Goal: Ask a question: Seek information or help from site administrators or community

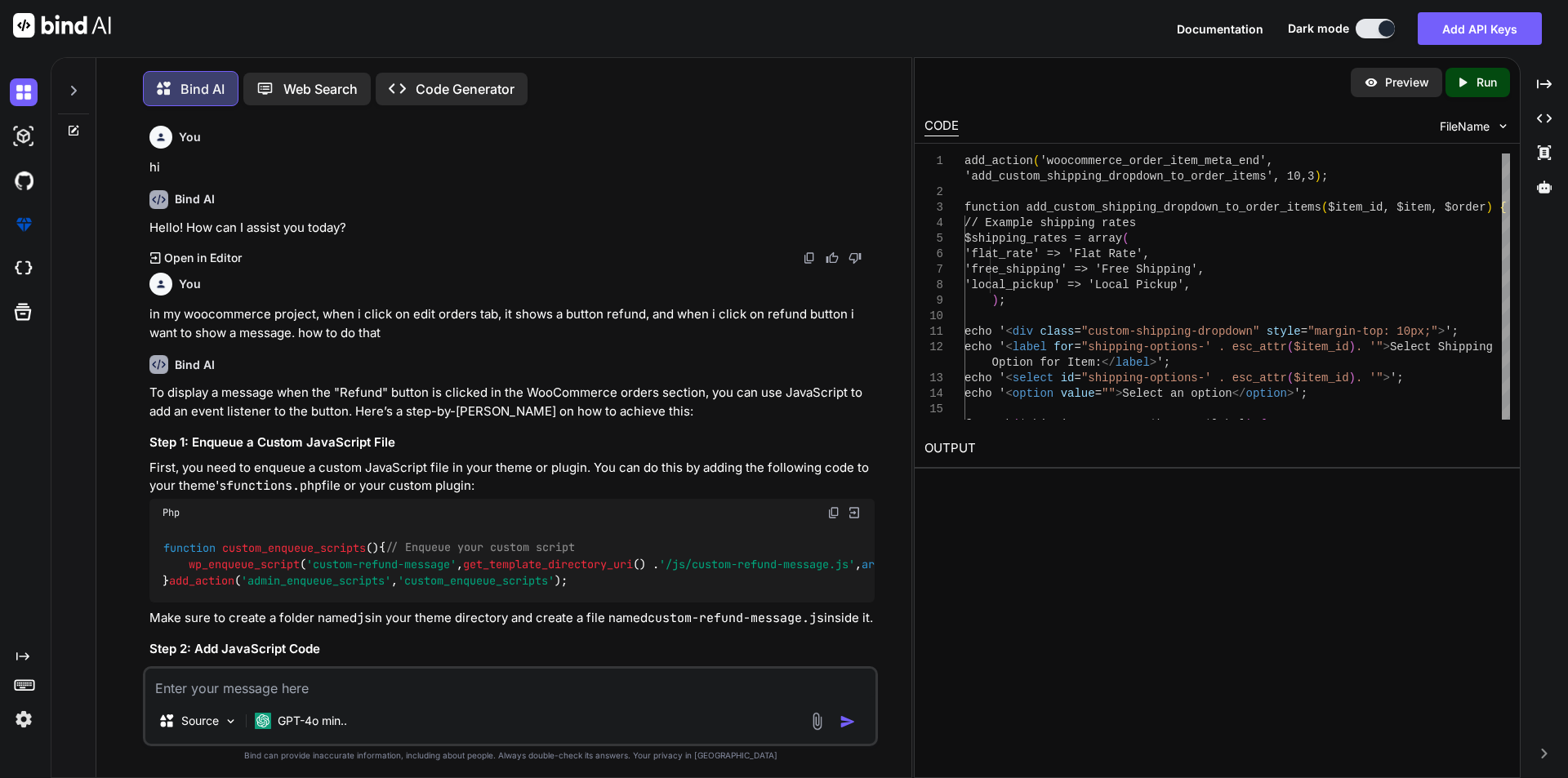
scroll to position [8667, 0]
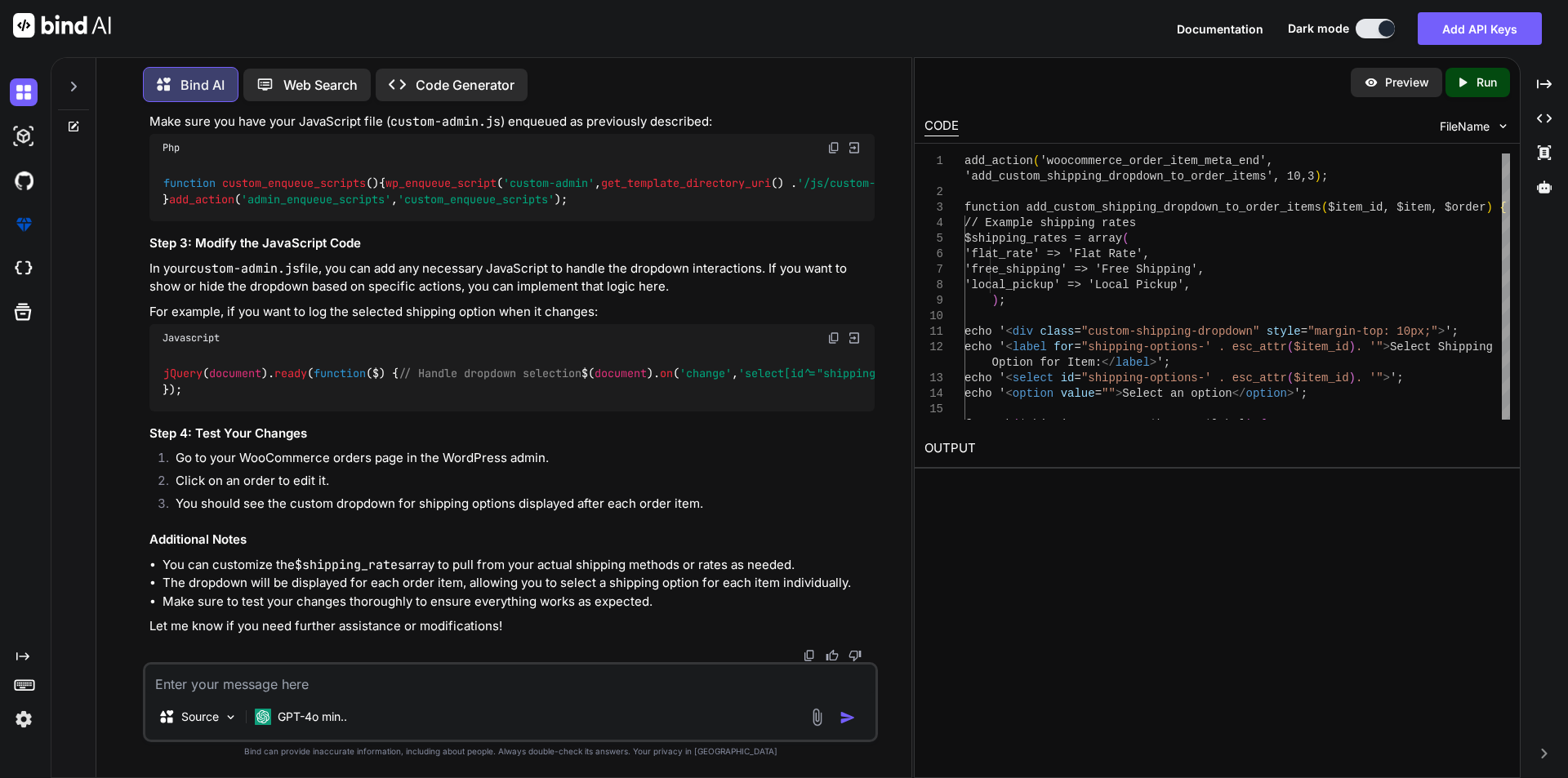
type textarea "i"
type textarea "x"
type textarea "i n"
type textarea "x"
type textarea "i nw"
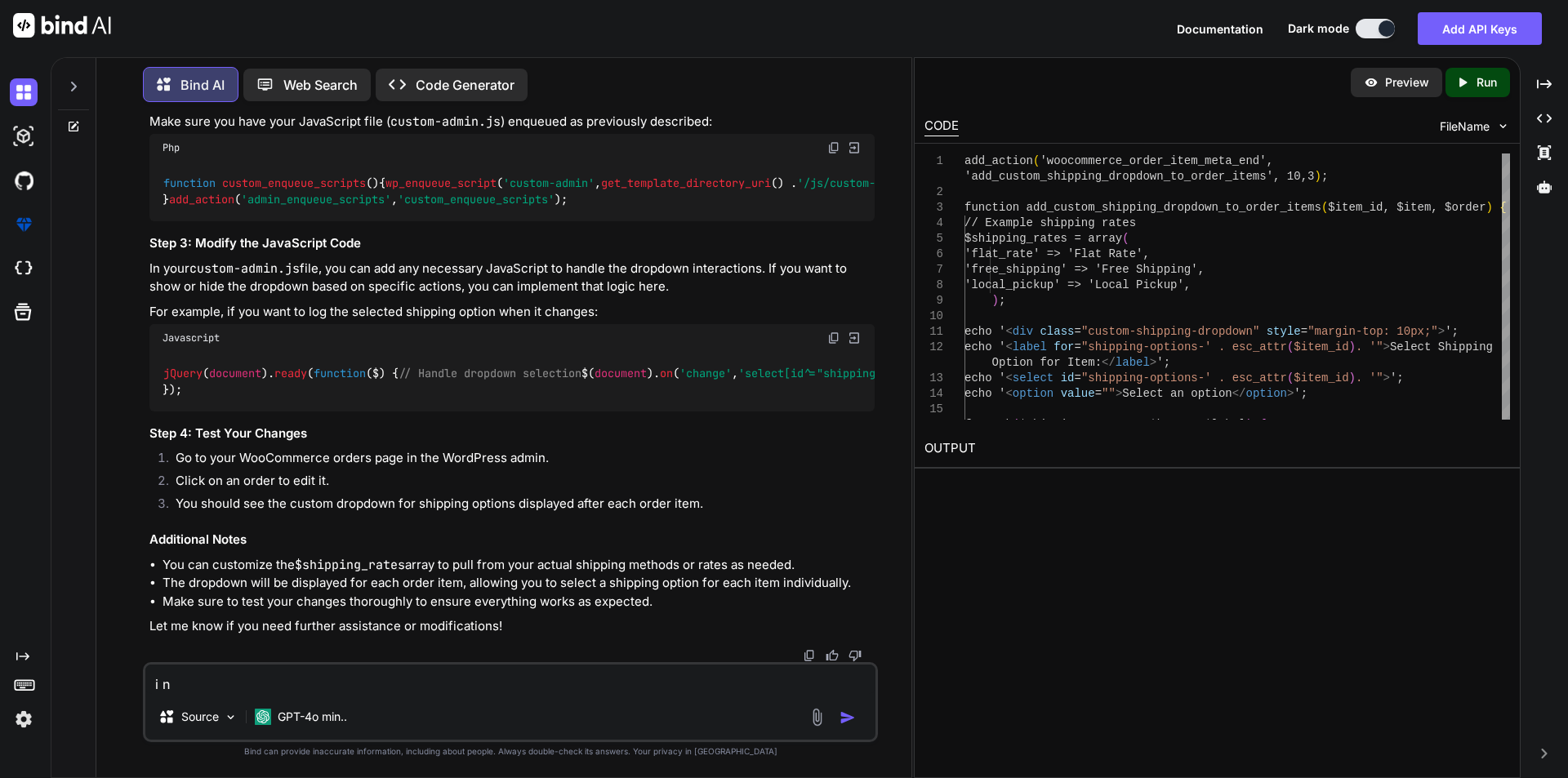
type textarea "x"
type textarea "i n"
type textarea "x"
type textarea "i"
type textarea "x"
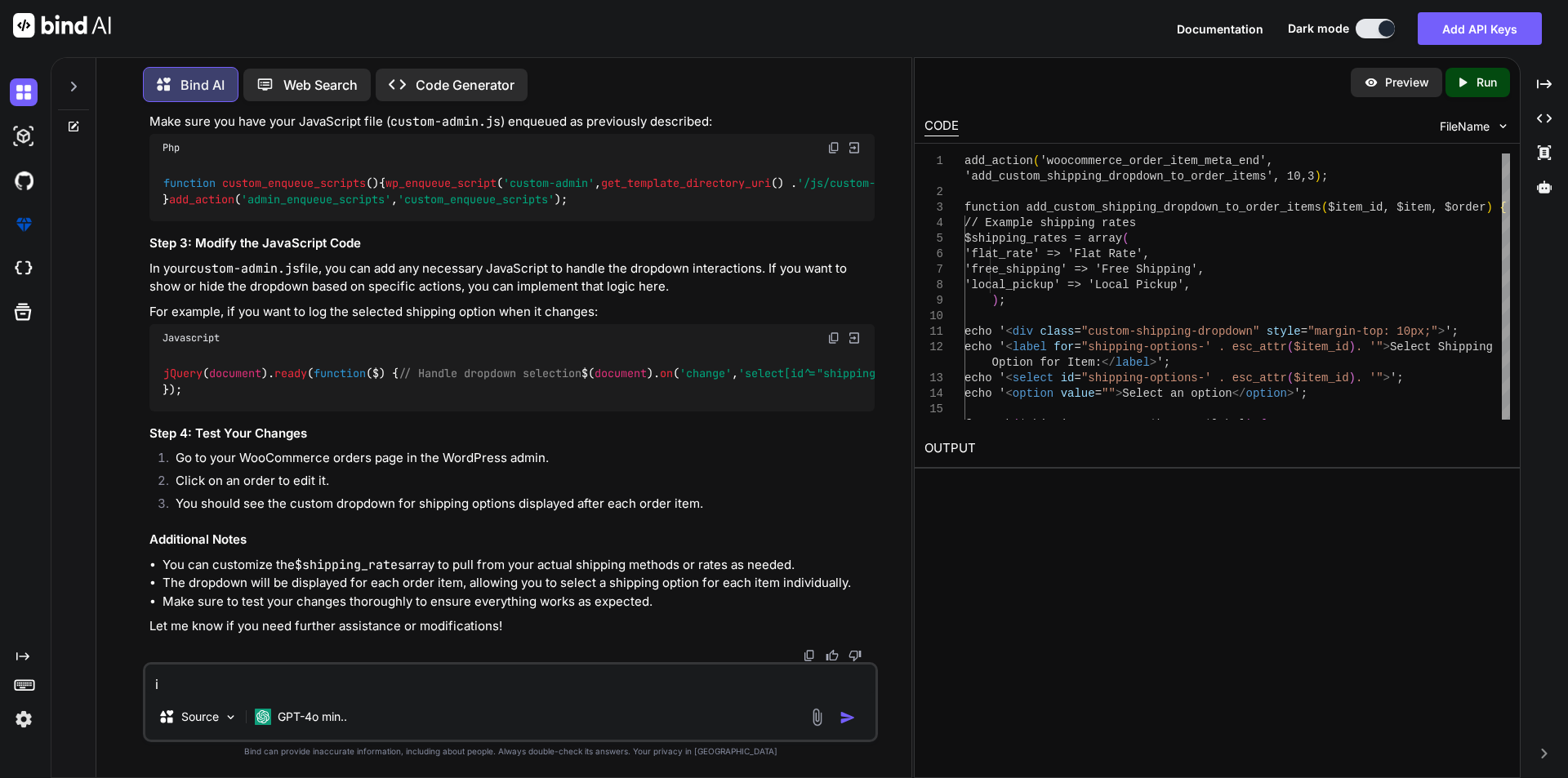
type textarea "i w"
type textarea "x"
type textarea "i wa"
type textarea "x"
type textarea "i wan"
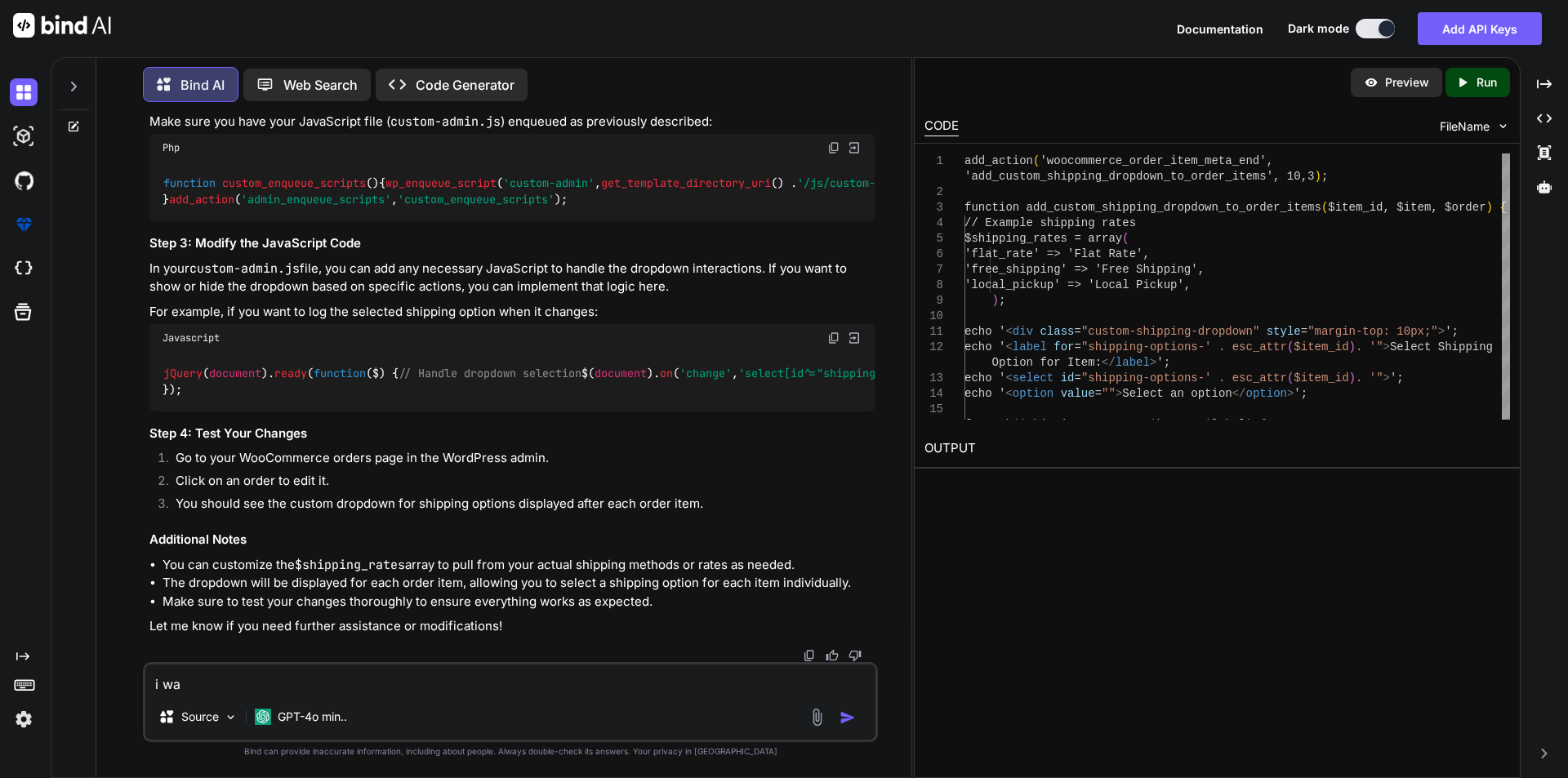
type textarea "x"
type textarea "i want"
type textarea "x"
type textarea "i want"
type textarea "x"
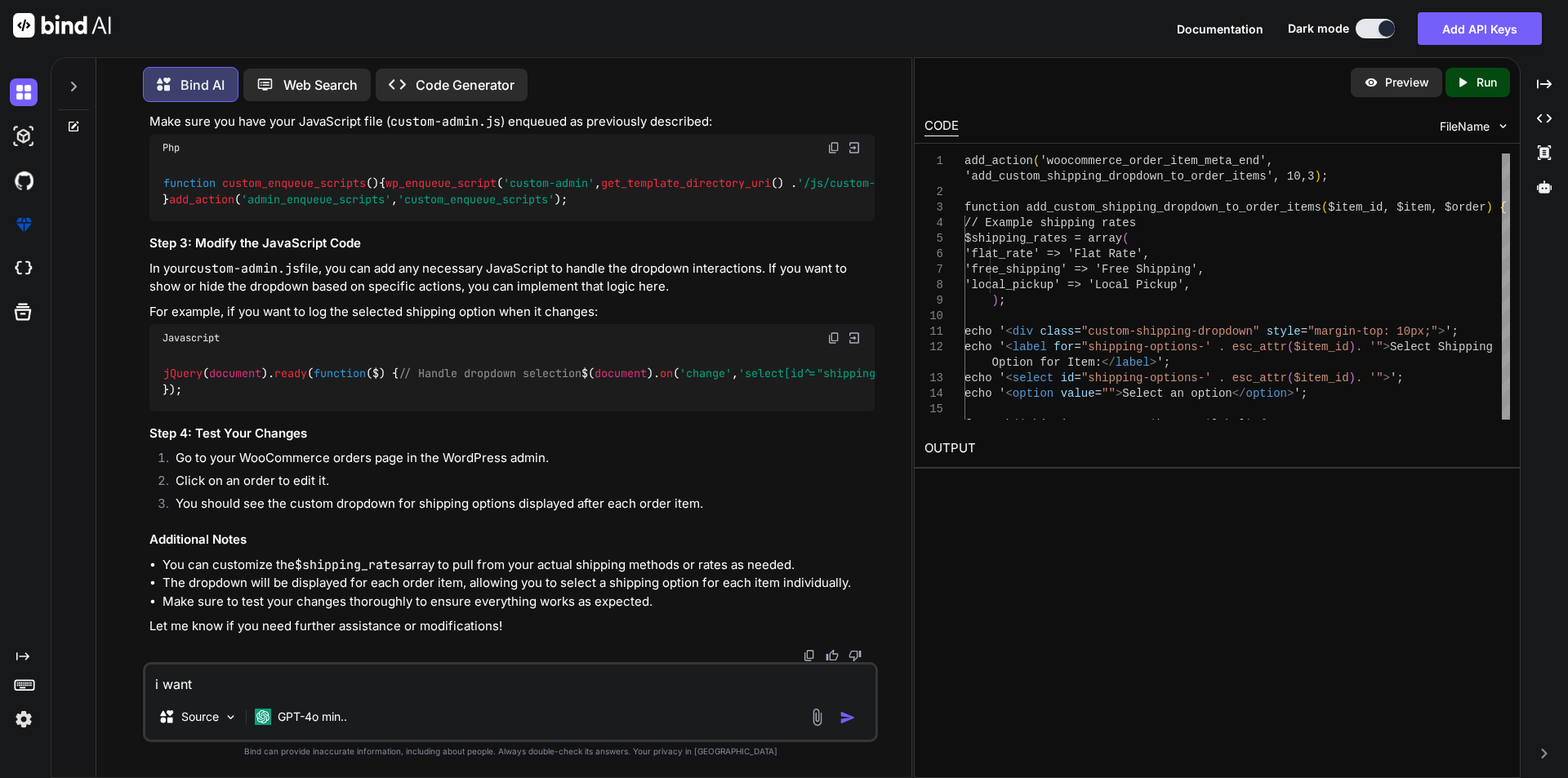
type textarea "i want t"
type textarea "x"
type textarea "i want to"
type textarea "x"
type textarea "i want to"
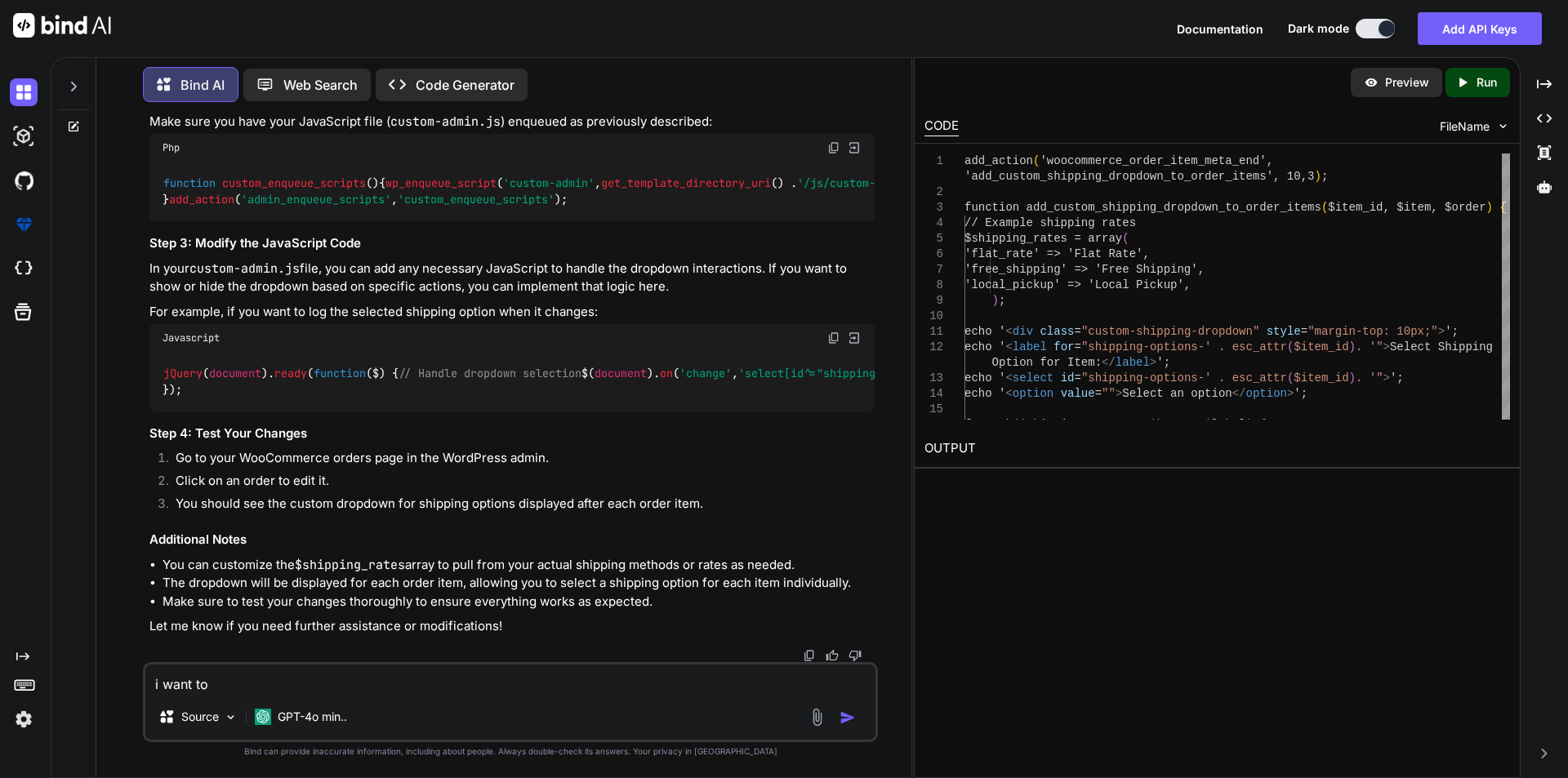
type textarea "x"
type textarea "i want to d"
type textarea "x"
type textarea "i want to di"
type textarea "x"
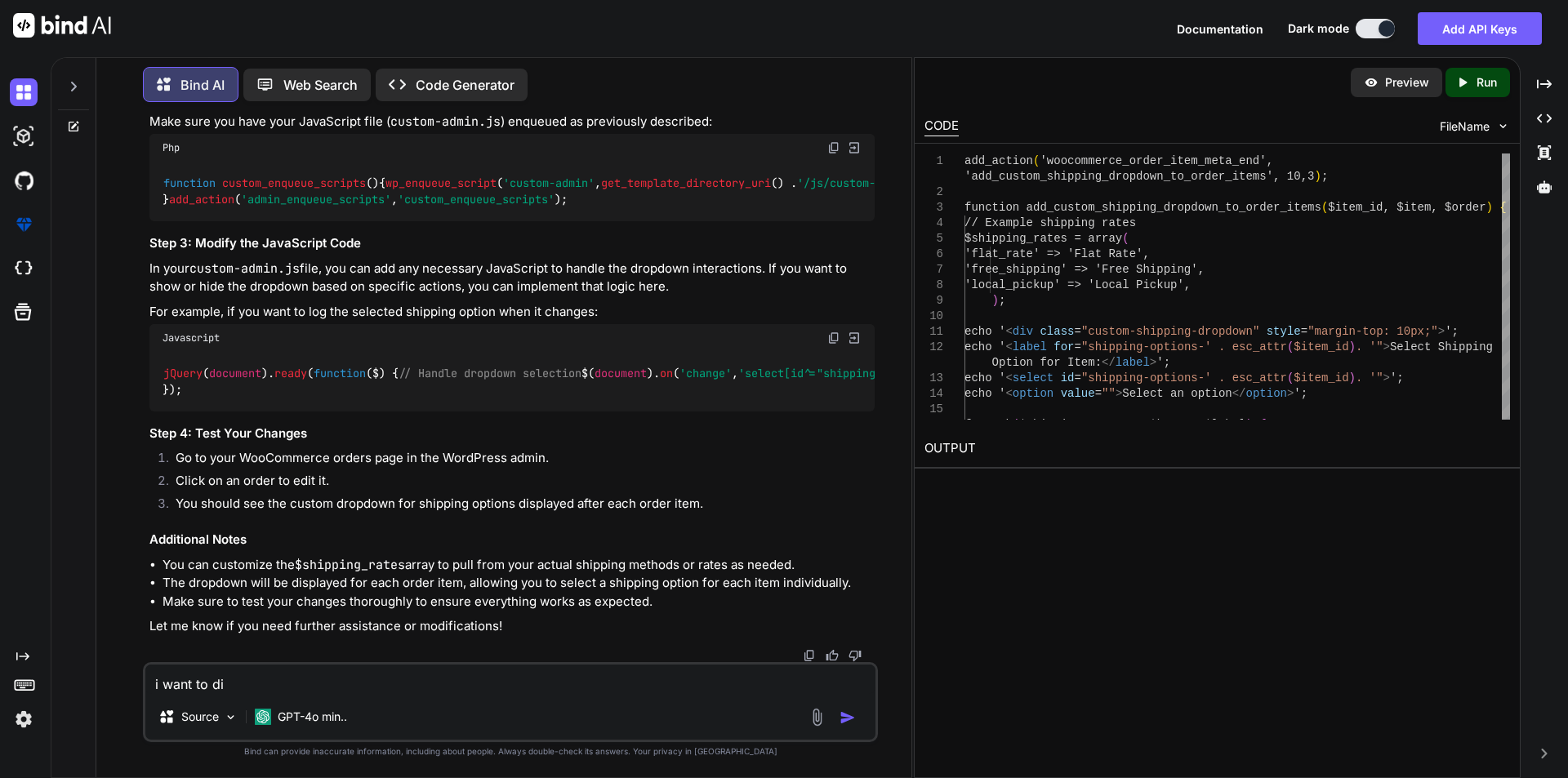
type textarea "i want to dis"
type textarea "x"
type textarea "i want to disp"
type textarea "x"
type textarea "i want to displ"
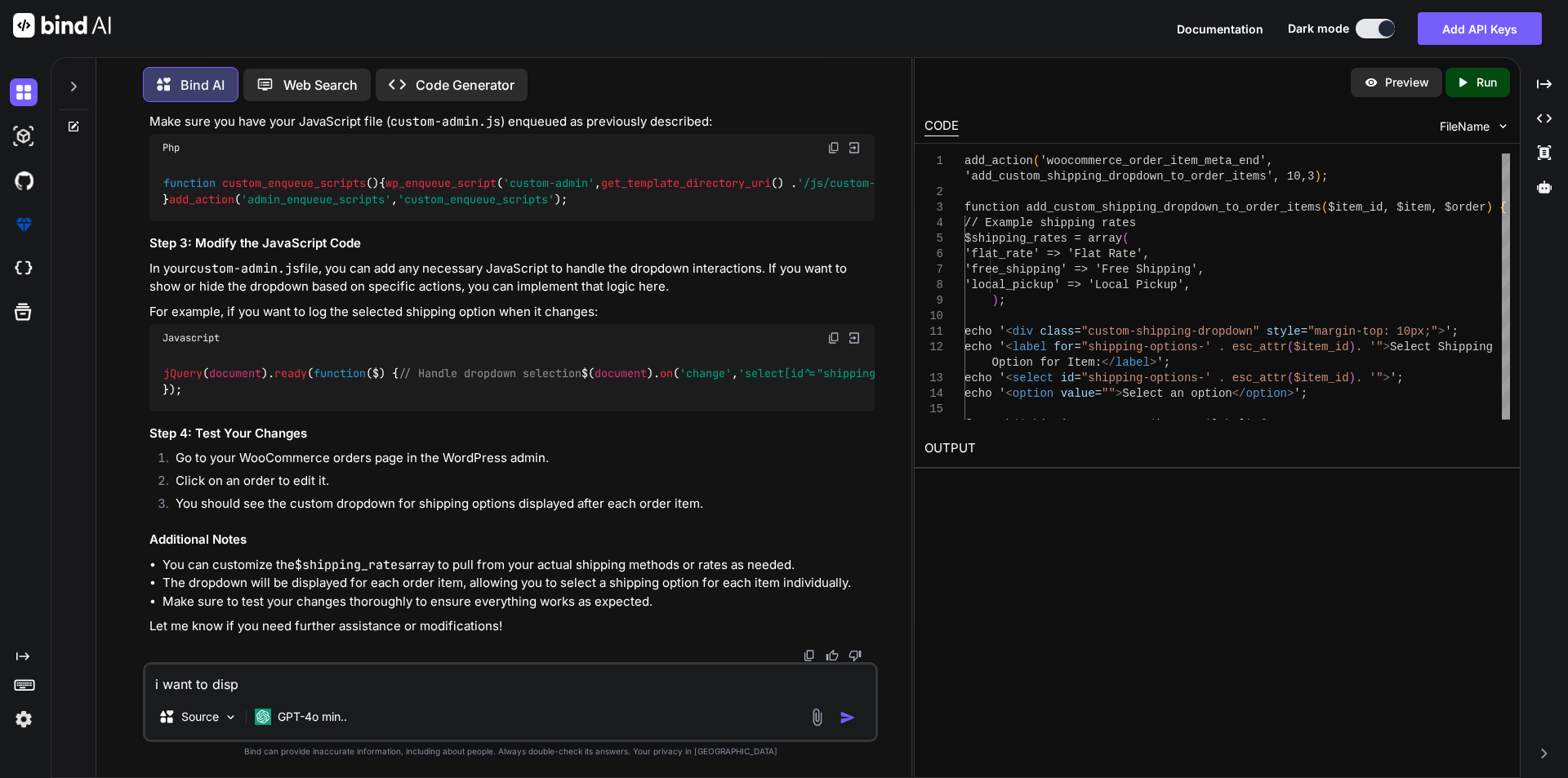
type textarea "x"
type textarea "i want to displa"
type textarea "x"
type textarea "i want to display"
type textarea "x"
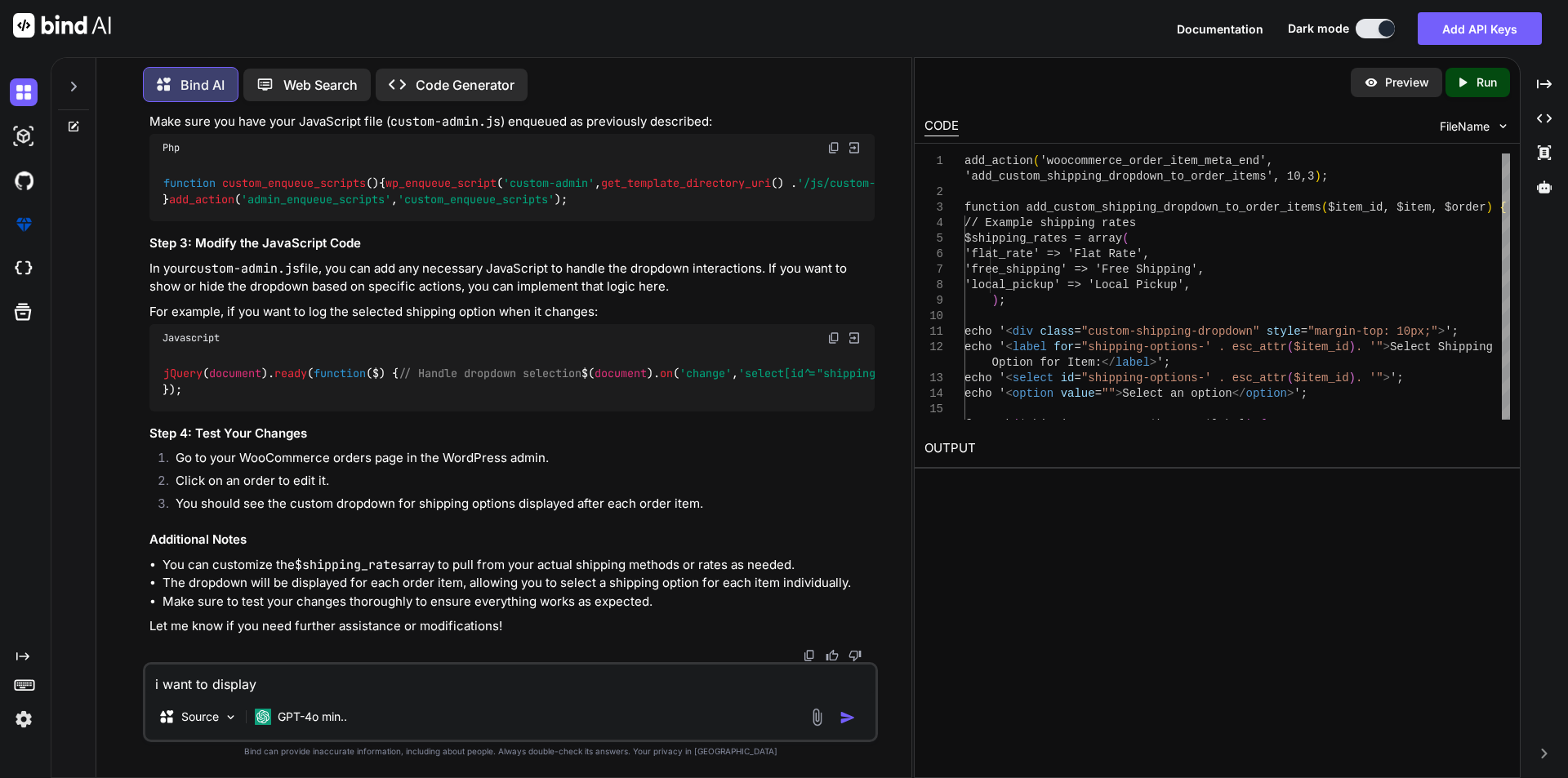
type textarea "i want to display"
type textarea "x"
type textarea "i want to display t"
type textarea "x"
type textarea "i want to display th"
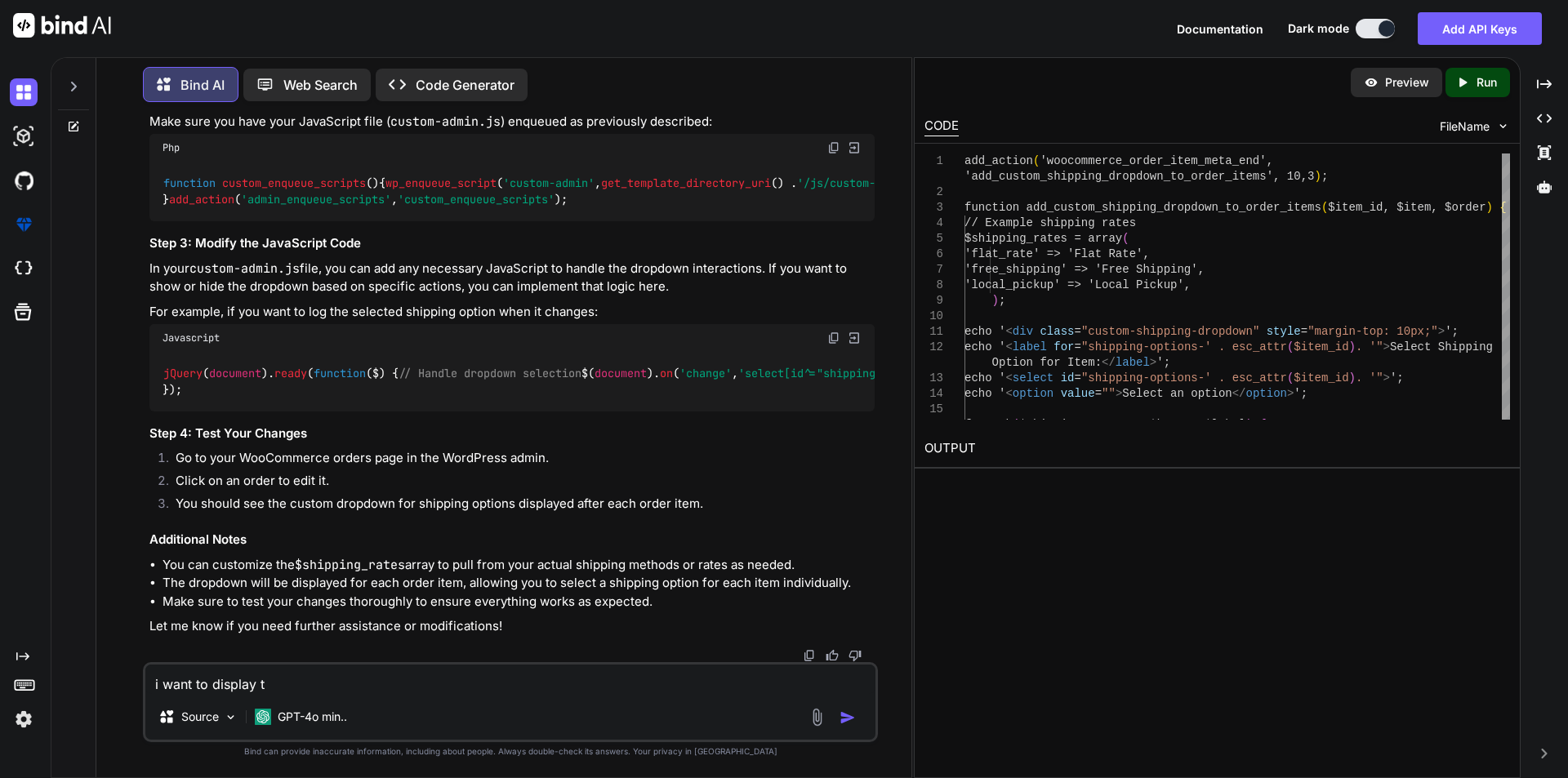
type textarea "x"
type textarea "i want to display thi"
type textarea "x"
type textarea "i want to display this"
type textarea "x"
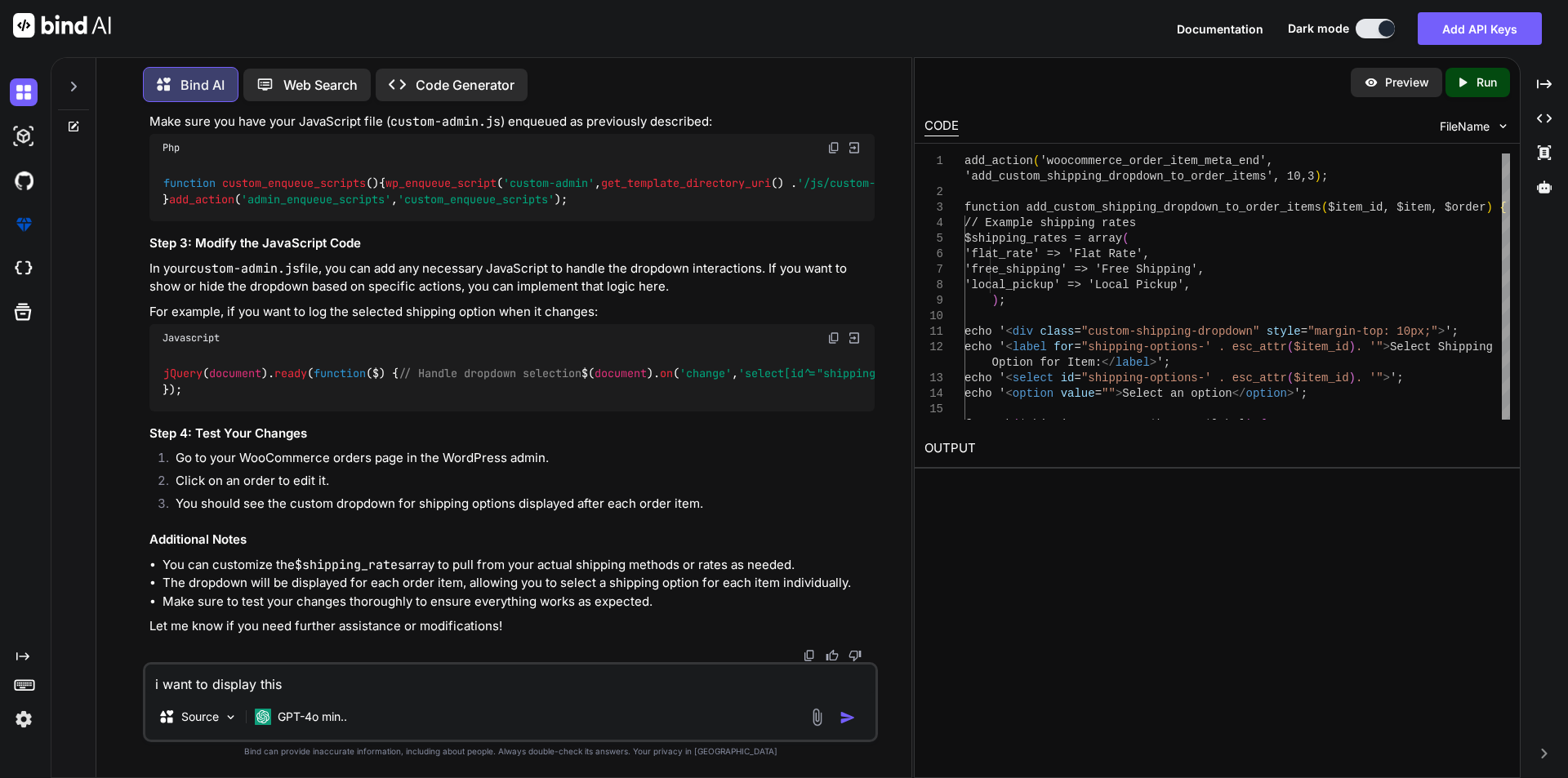
type textarea "i want to display this"
type textarea "x"
type textarea "i want to display this i"
type textarea "x"
type textarea "i want to display this in"
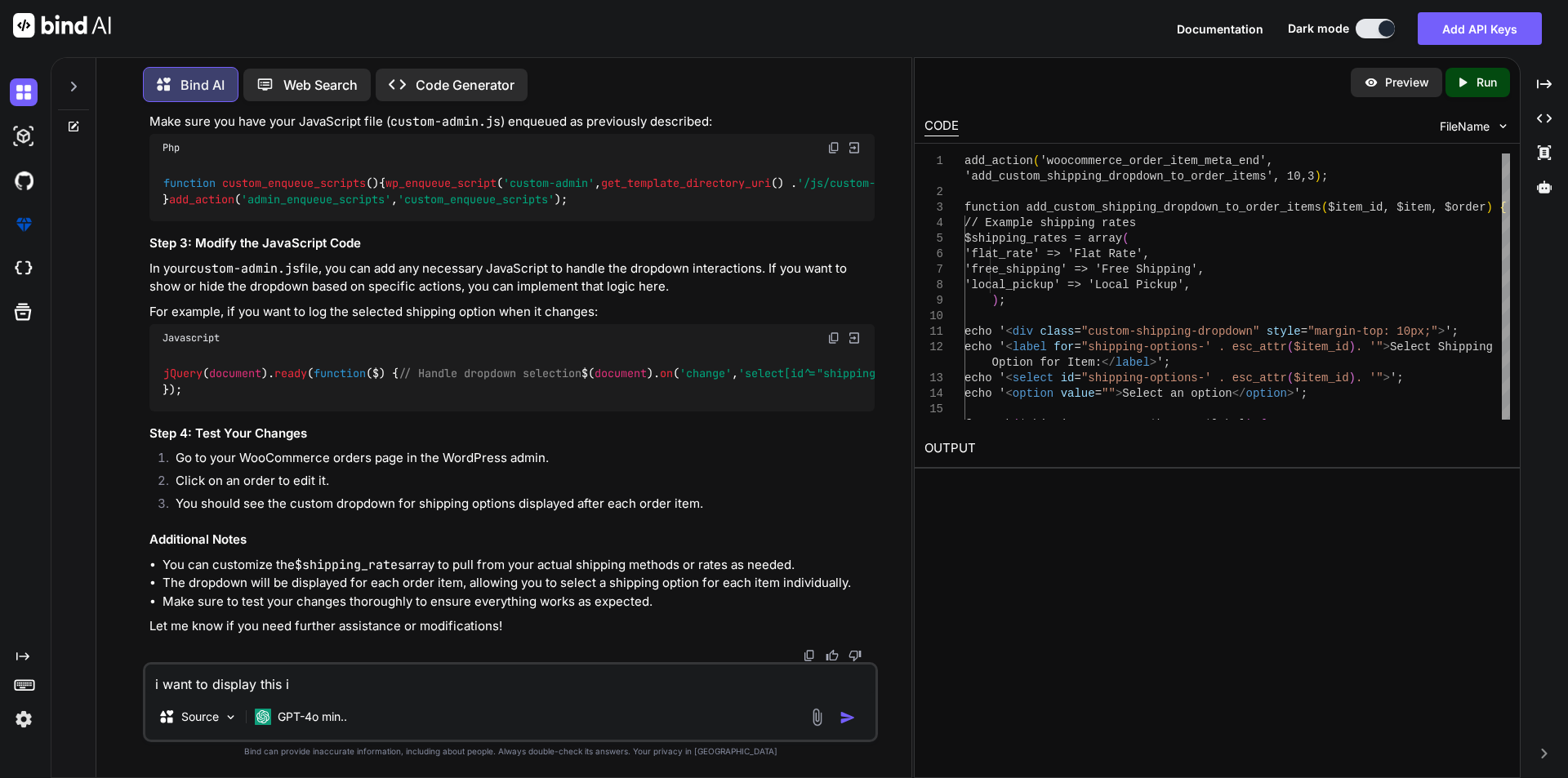
type textarea "x"
type textarea "i want to display this in"
type textarea "x"
type textarea "i want to display this in t"
type textarea "x"
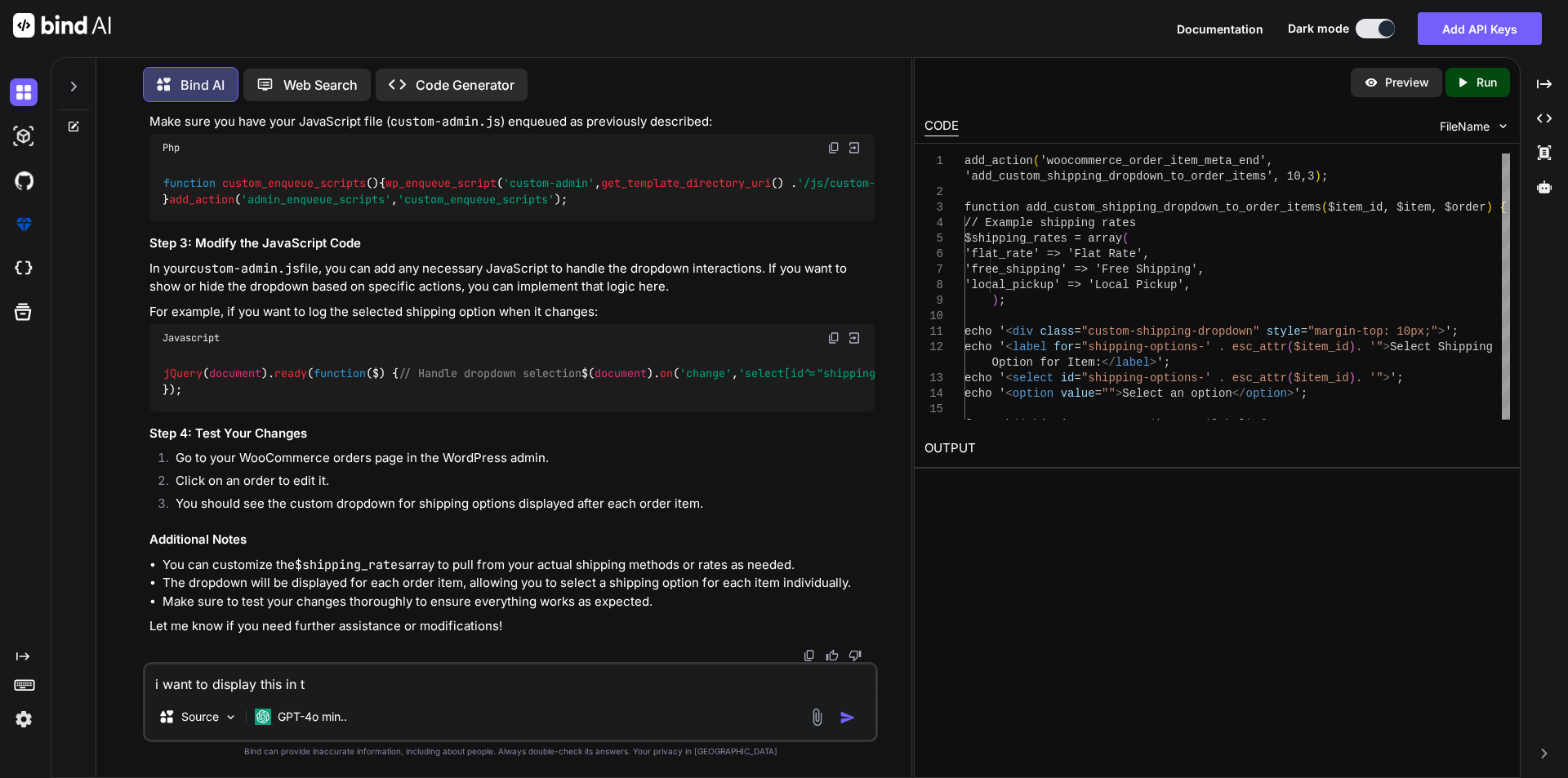
type textarea "i want to display this in"
type textarea "x"
type textarea "i want to display this in i"
type textarea "x"
type textarea "i want to display this in it"
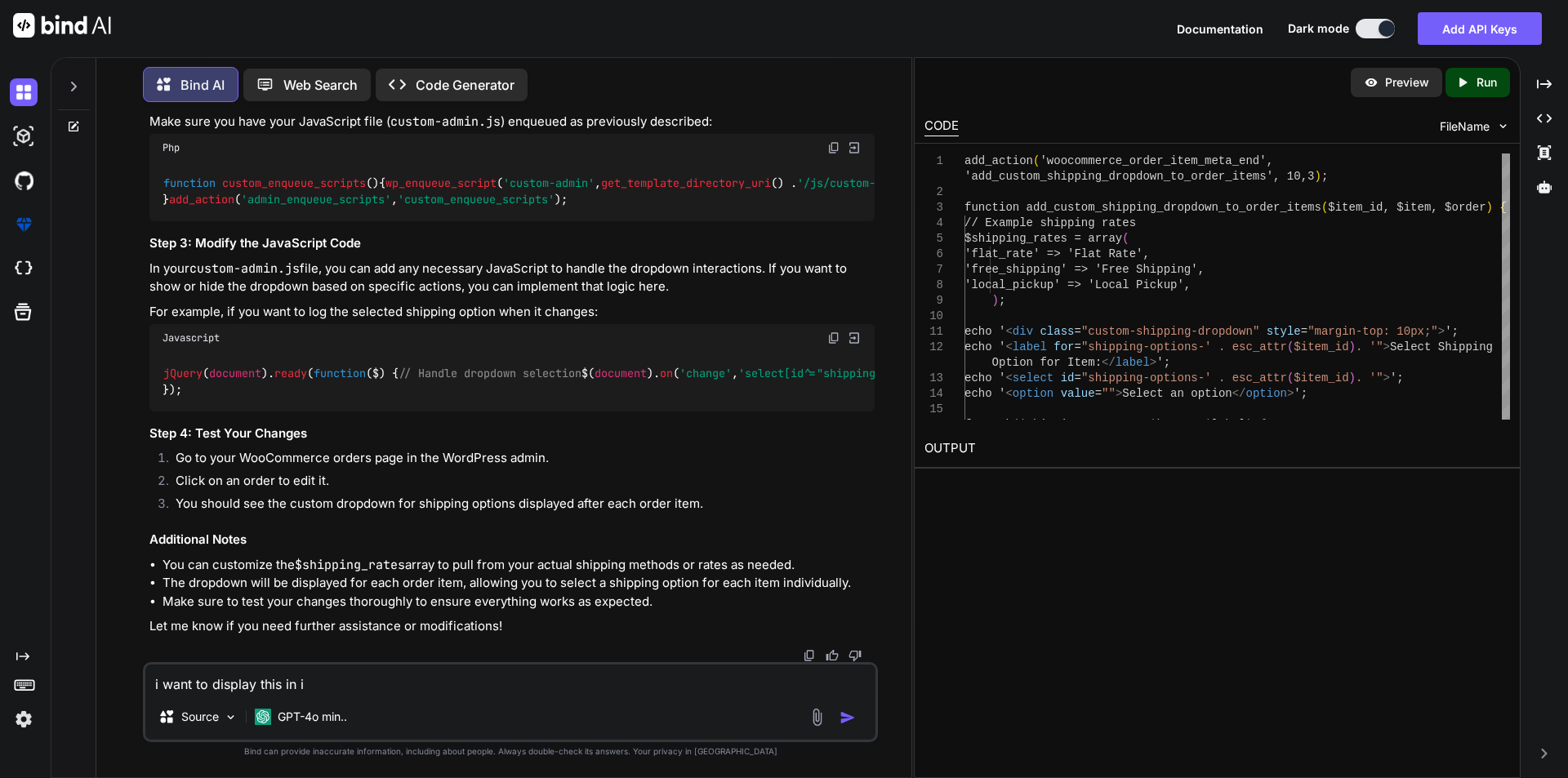
type textarea "x"
type textarea "i want to display this in ite"
type textarea "x"
type textarea "i want to display this in item"
type textarea "x"
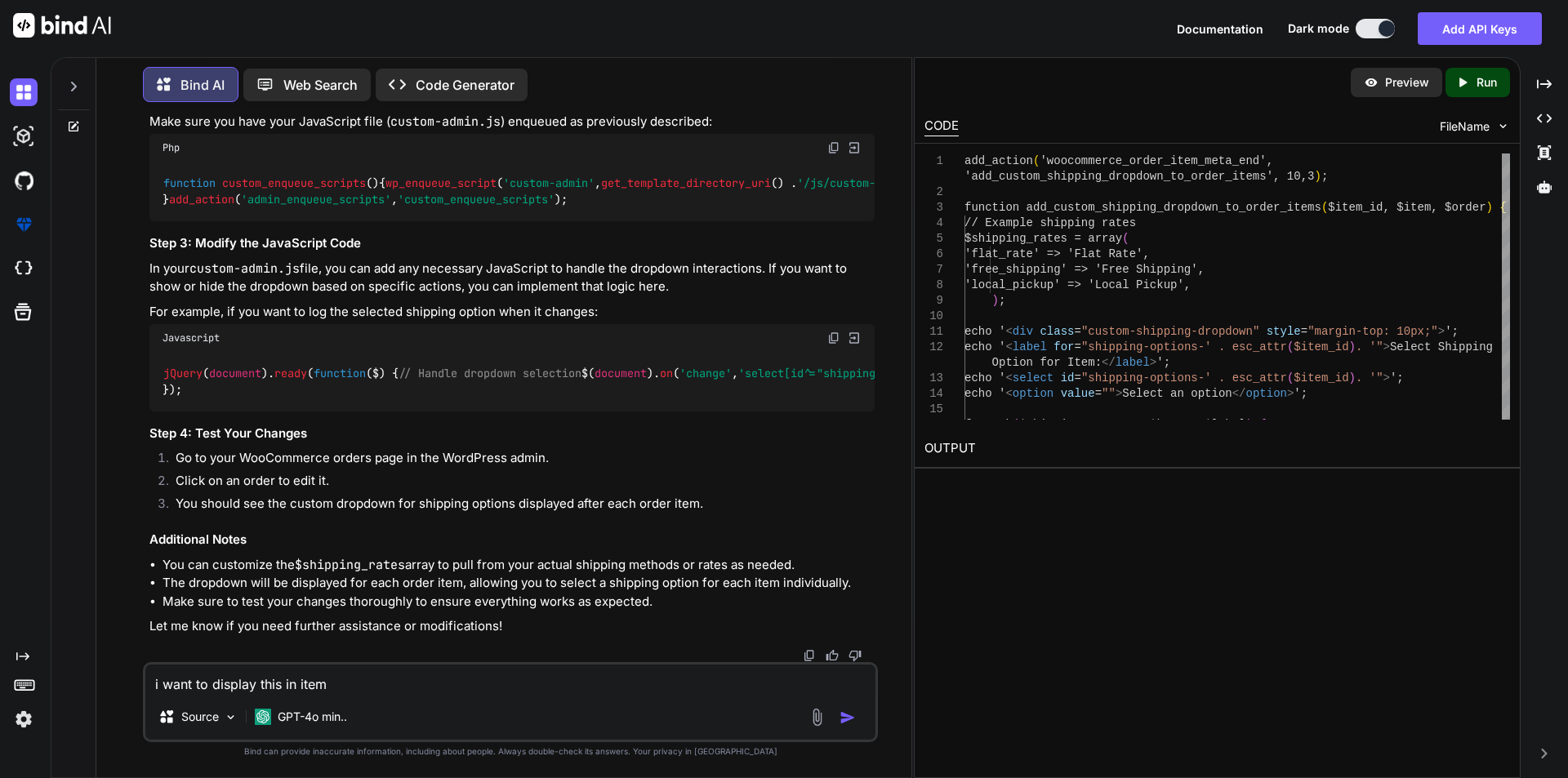
type textarea "i want to display this in items"
type textarea "x"
type textarea "i want to display this in items"
type textarea "x"
type textarea "i want to display this in items s"
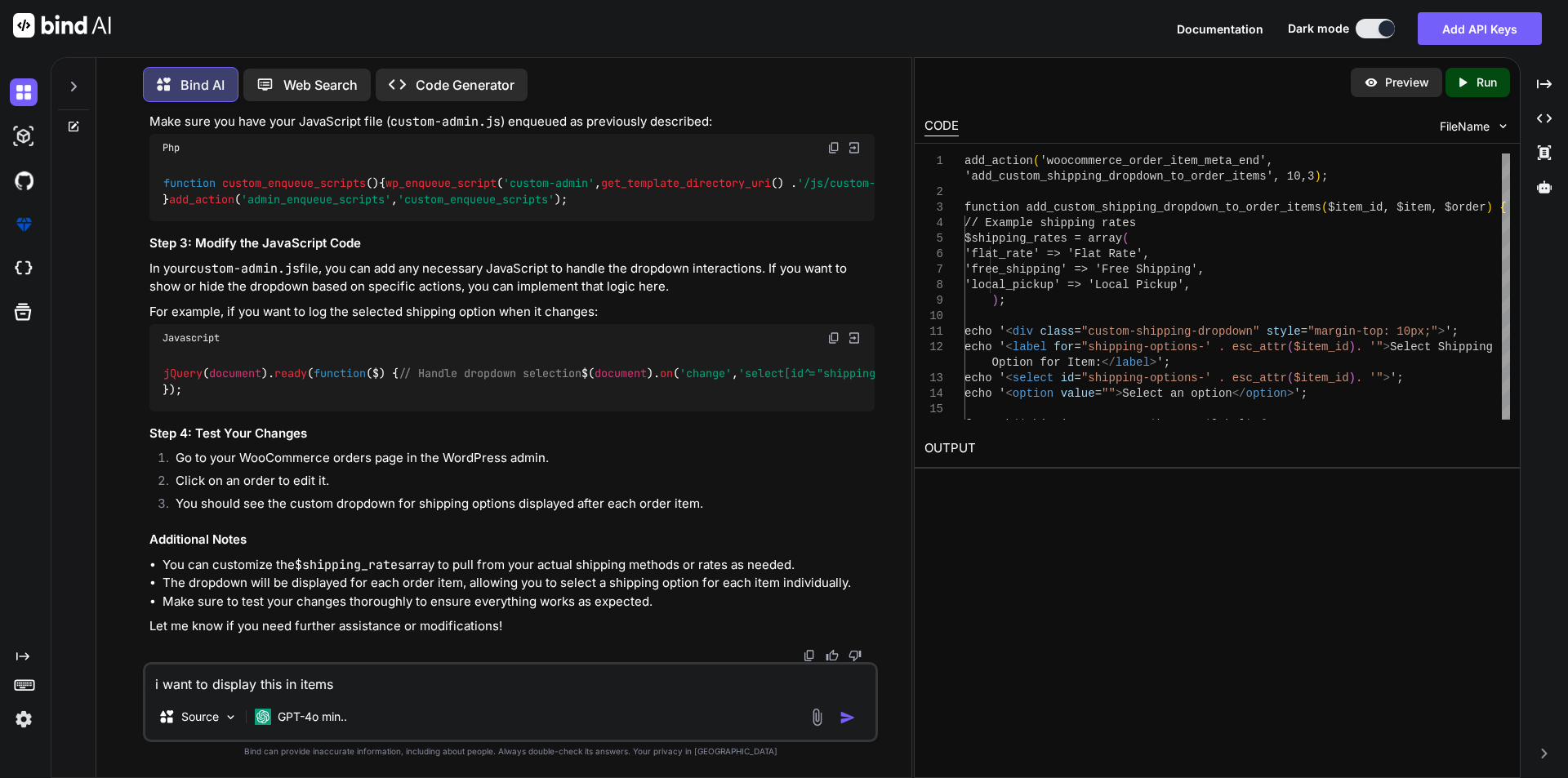
type textarea "x"
type textarea "i want to display this in items se"
type textarea "x"
type textarea "i want to display this in items sec"
type textarea "x"
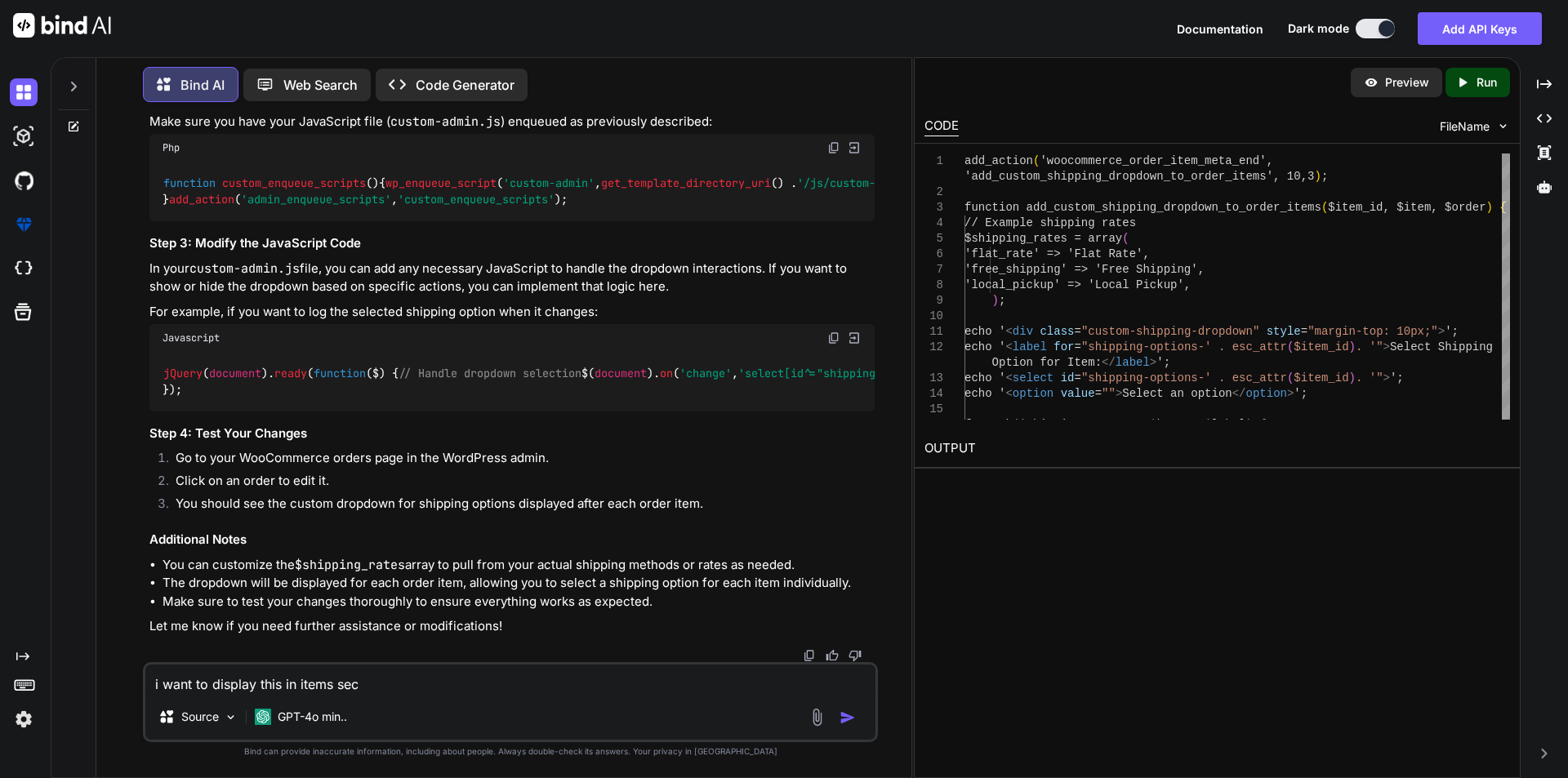
type textarea "i want to display this in items sect"
type textarea "x"
type textarea "i want to display this in items secti"
type textarea "x"
type textarea "i want to display this in items sectio"
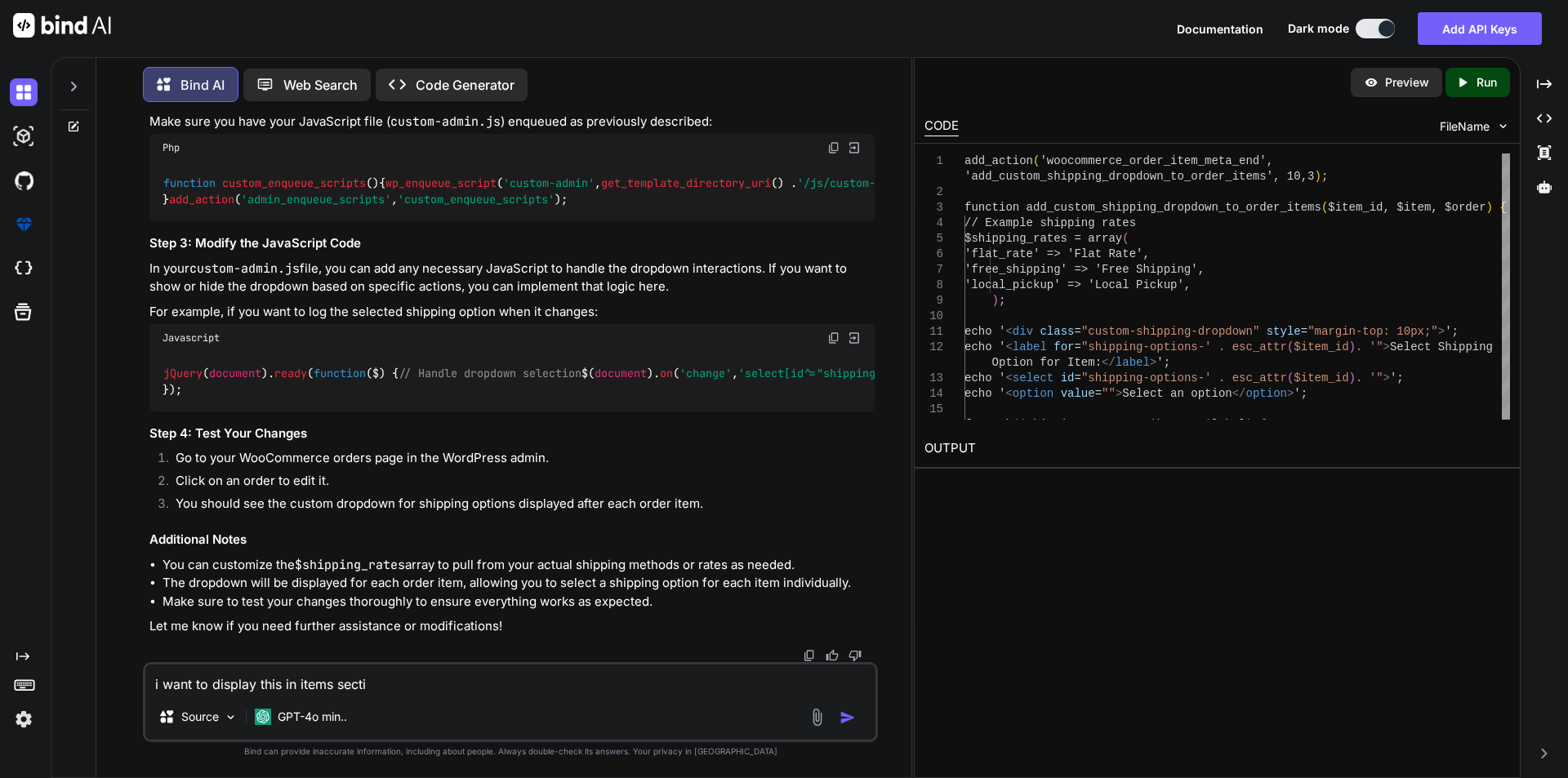
type textarea "x"
type textarea "i want to display this in items section"
type textarea "x"
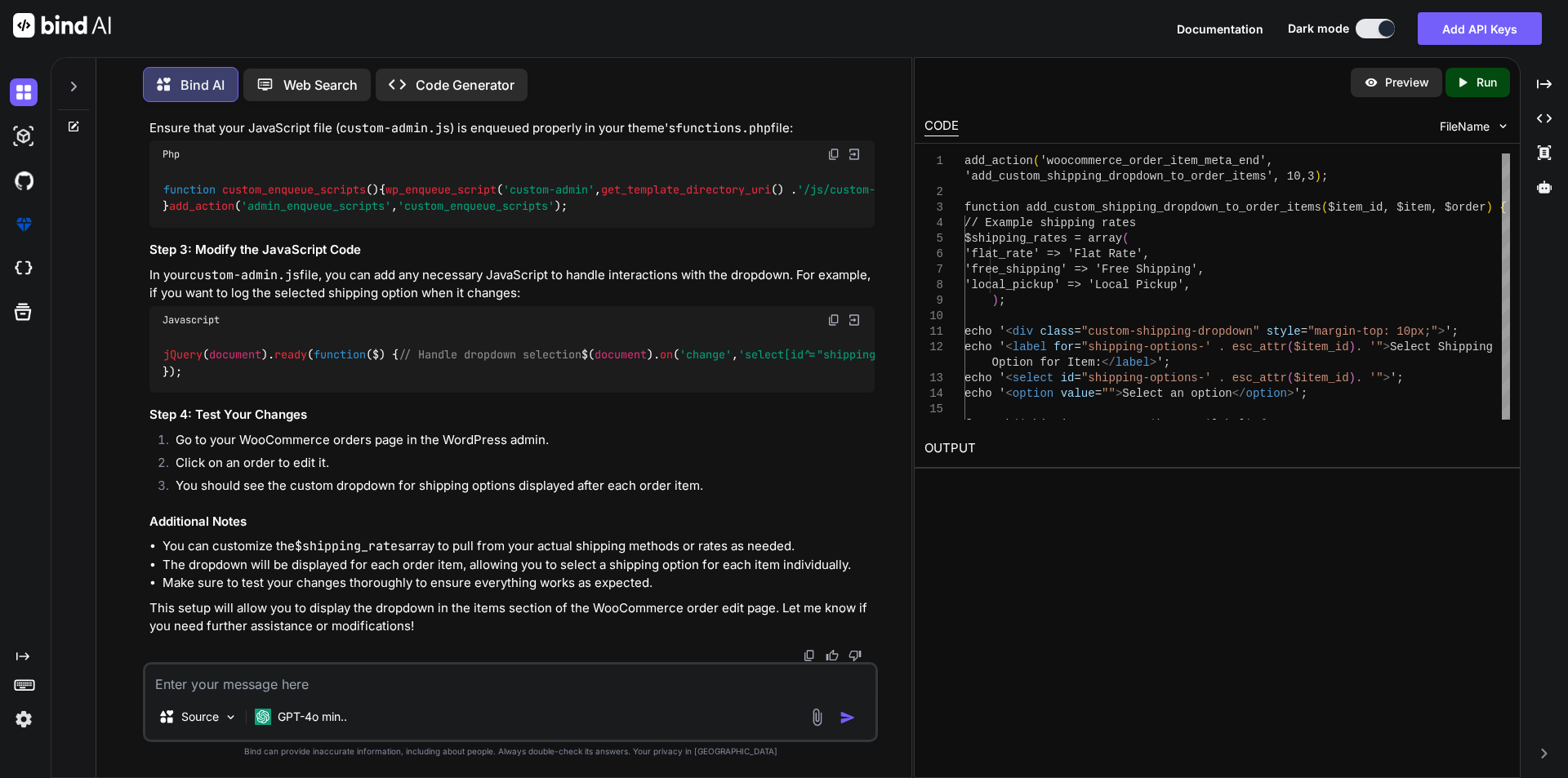
scroll to position [9393, 0]
drag, startPoint x: 166, startPoint y: 226, endPoint x: 847, endPoint y: 230, distance: 681.0
click at [847, 81] on div "add_action ( 'woocommerce_order_item_meta_end' , 'add_custom_shipping_dropdown_…" at bounding box center [512, 25] width 726 height 109
copy code "add_action ( 'woocommerce_order_item_meta_end' , 'add_custom_shipping_dropdown_…"
drag, startPoint x: 163, startPoint y: 258, endPoint x: 283, endPoint y: 594, distance: 356.8
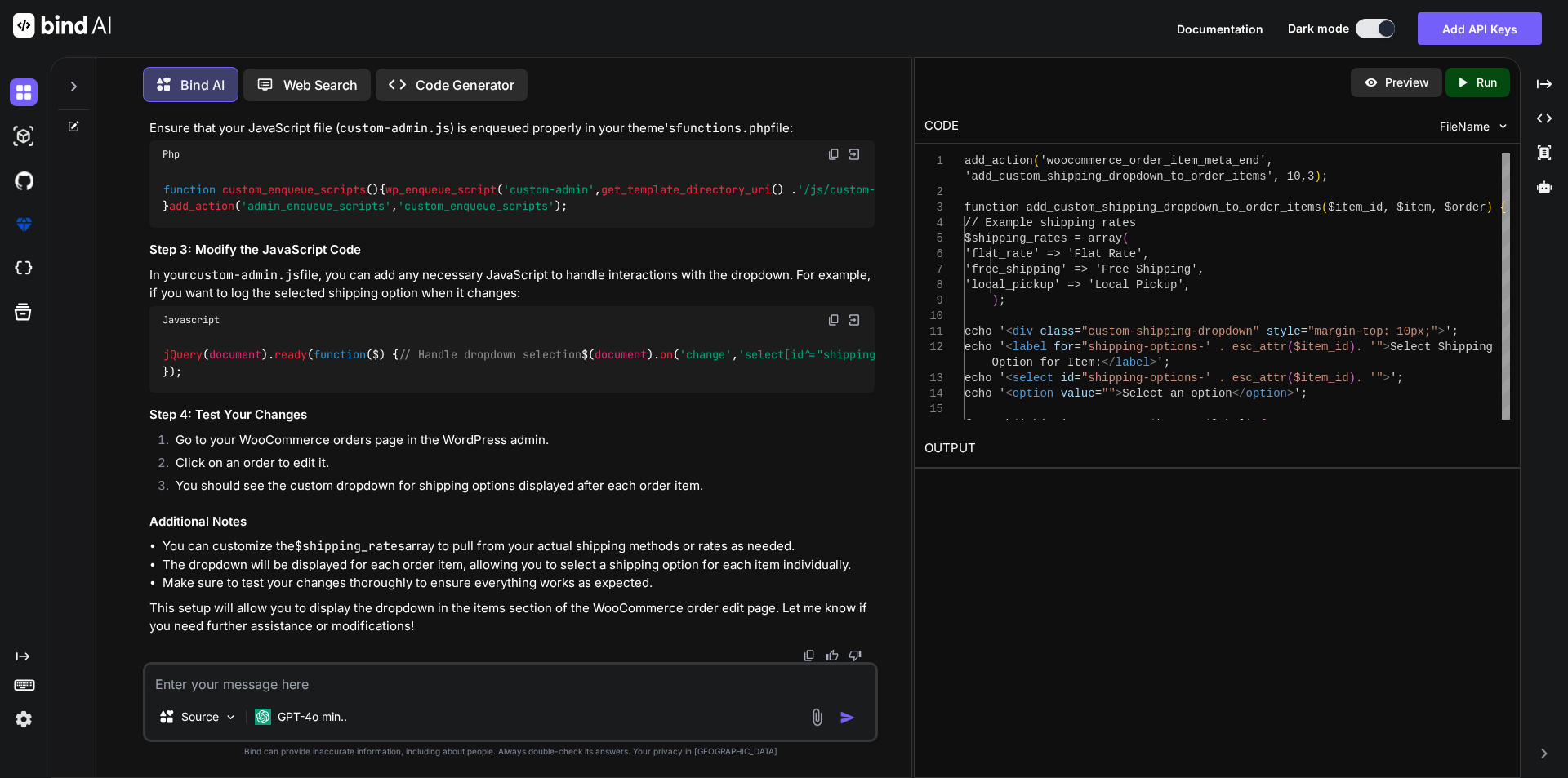
click at [283, 81] on div "add_action ( 'woocommerce_order_item_meta_end' , 'add_custom_shipping_dropdown_…" at bounding box center [512, 25] width 726 height 109
copy code "function add_custom_shipping_dropdown_to_order_items ( $item_id , $item , $orde…"
click at [638, 33] on span "'<div class="custom-shipping-dropdown" style="margin-top: 10px;">'" at bounding box center [450, 25] width 431 height 15
click at [441, 675] on textarea at bounding box center [510, 679] width 730 height 29
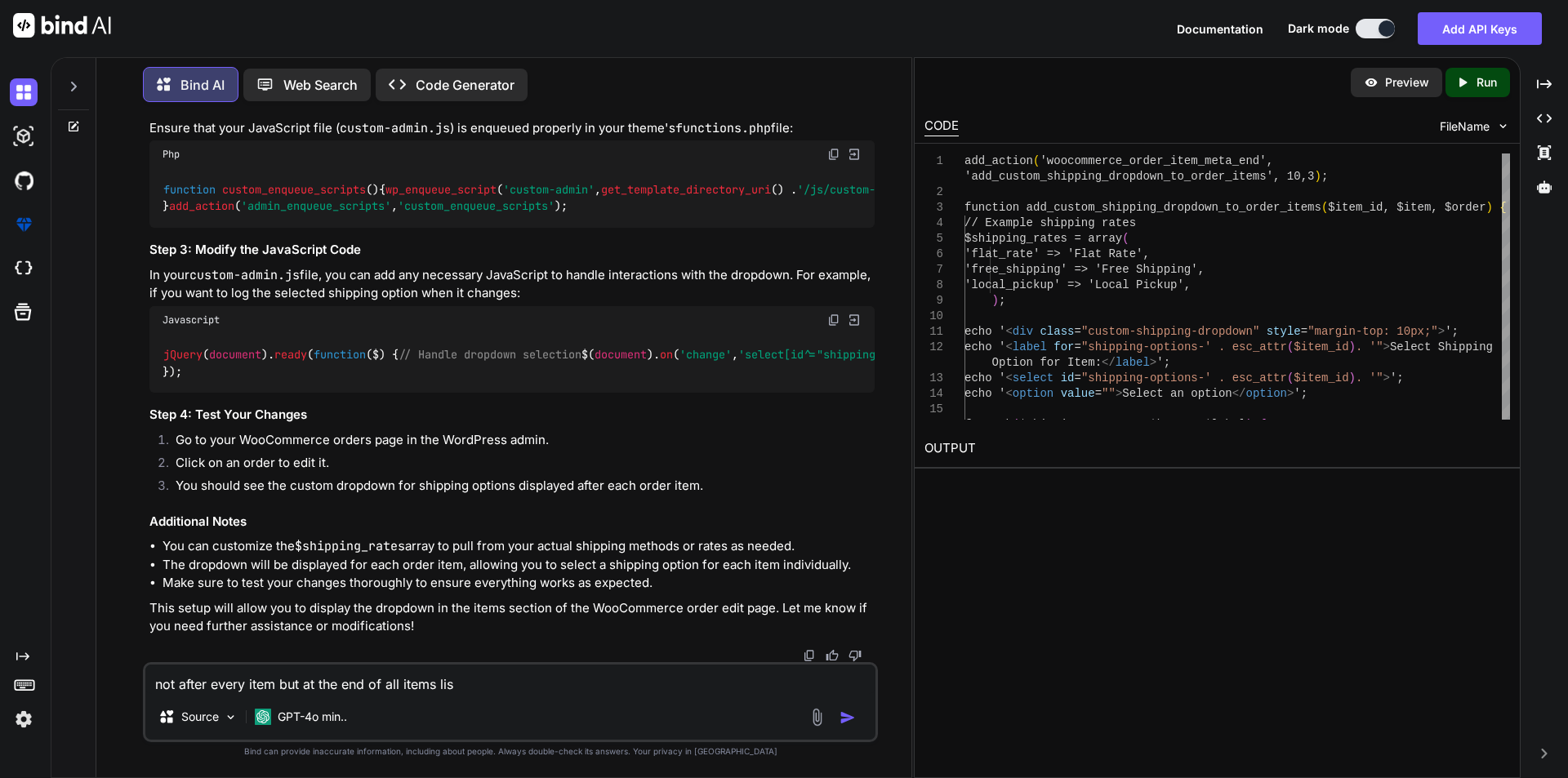
type textarea "not after every item but at the end of all items list"
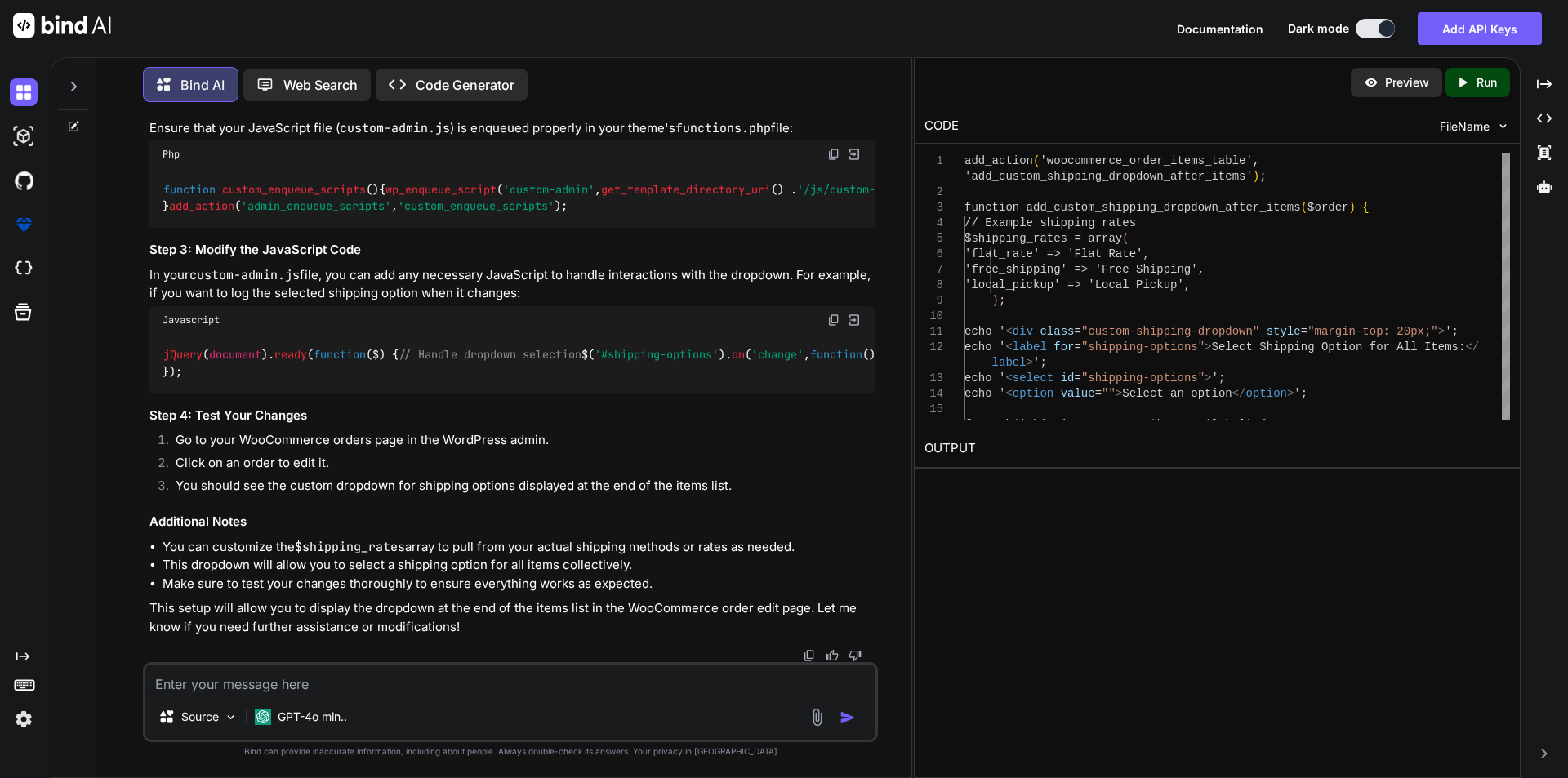
scroll to position [10873, 0]
drag, startPoint x: 750, startPoint y: 127, endPoint x: 364, endPoint y: 193, distance: 391.6
click at [355, 127] on div "You hi Bind AI Hello! How can I assist you [DATE]? Created with Pixso. Open in …" at bounding box center [512, 389] width 732 height 547
click at [648, 81] on div "add_action ( 'woocommerce_order_items_table' , 'add_custom_shipping_dropdown_af…" at bounding box center [512, 25] width 726 height 109
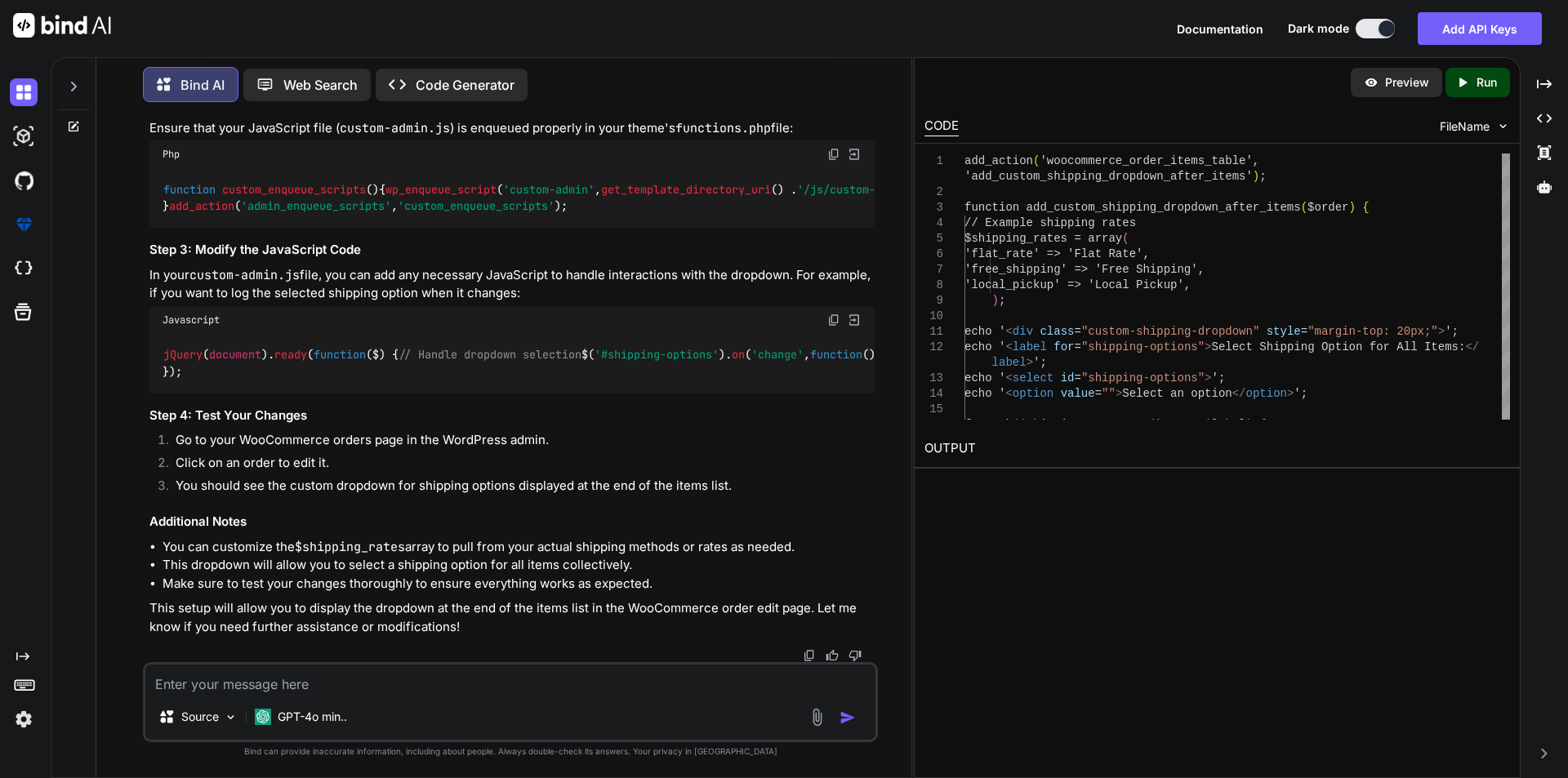
scroll to position [10741, 0]
drag, startPoint x: 761, startPoint y: 120, endPoint x: 150, endPoint y: 261, distance: 627.1
click at [150, 81] on div "add_action ( 'woocommerce_order_items_table' , 'add_custom_shipping_dropdown_af…" at bounding box center [512, 25] width 726 height 109
copy code "add_action ( 'woocommerce_order_items_table' , 'add_custom_shipping_dropdown_af…"
drag, startPoint x: 163, startPoint y: 285, endPoint x: 324, endPoint y: 616, distance: 368.1
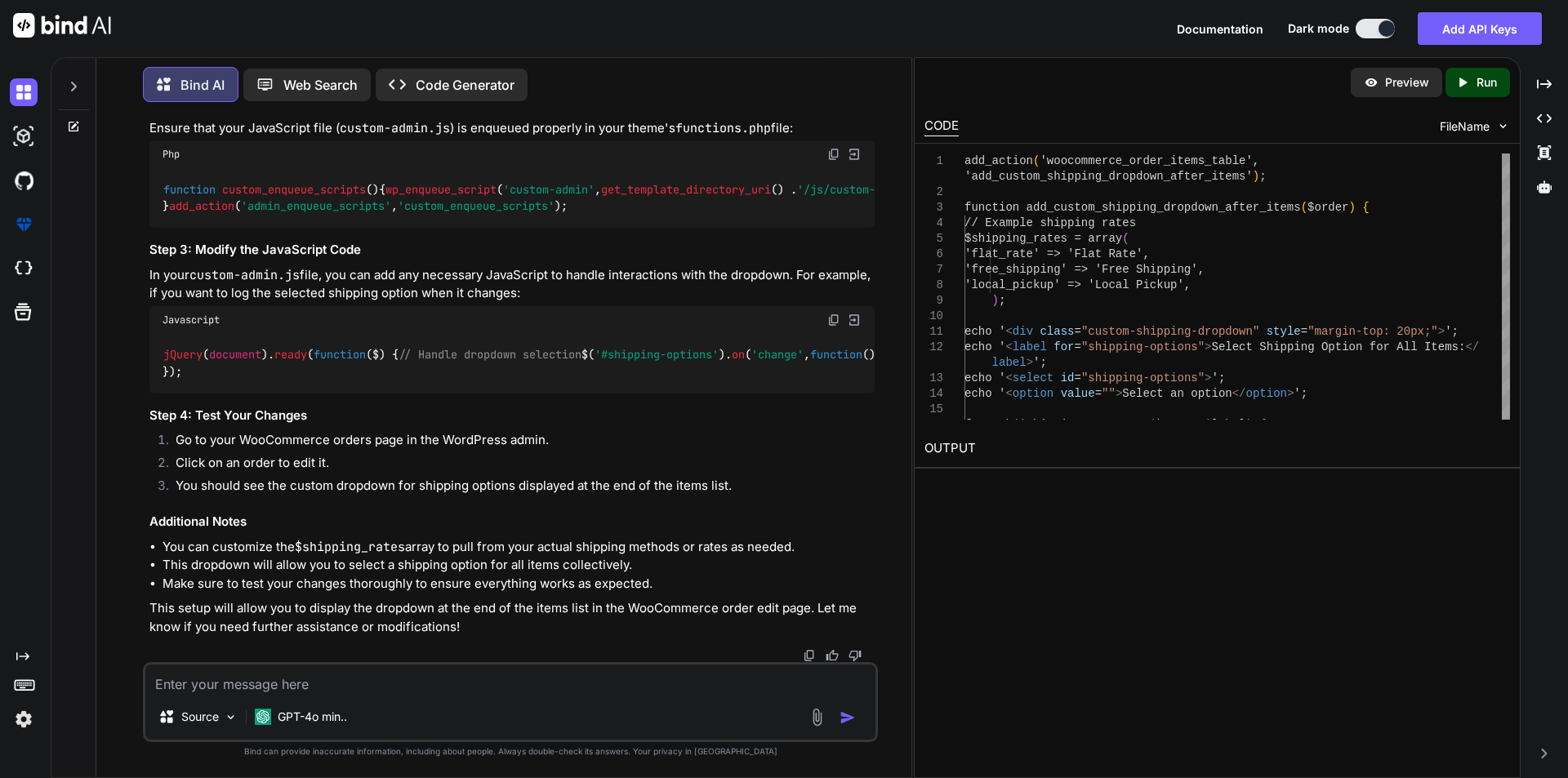
click at [324, 81] on div "add_action ( 'woocommerce_order_items_table' , 'add_custom_shipping_dropdown_af…" at bounding box center [512, 25] width 726 height 109
copy code "function add_custom_shipping_dropdown_after_items ( $order ) { // Example shipp…"
click at [593, 81] on div "add_action ( 'woocommerce_order_items_table' , 'add_custom_shipping_dropdown_af…" at bounding box center [512, 25] width 726 height 109
drag, startPoint x: 202, startPoint y: 571, endPoint x: 149, endPoint y: 444, distance: 137.6
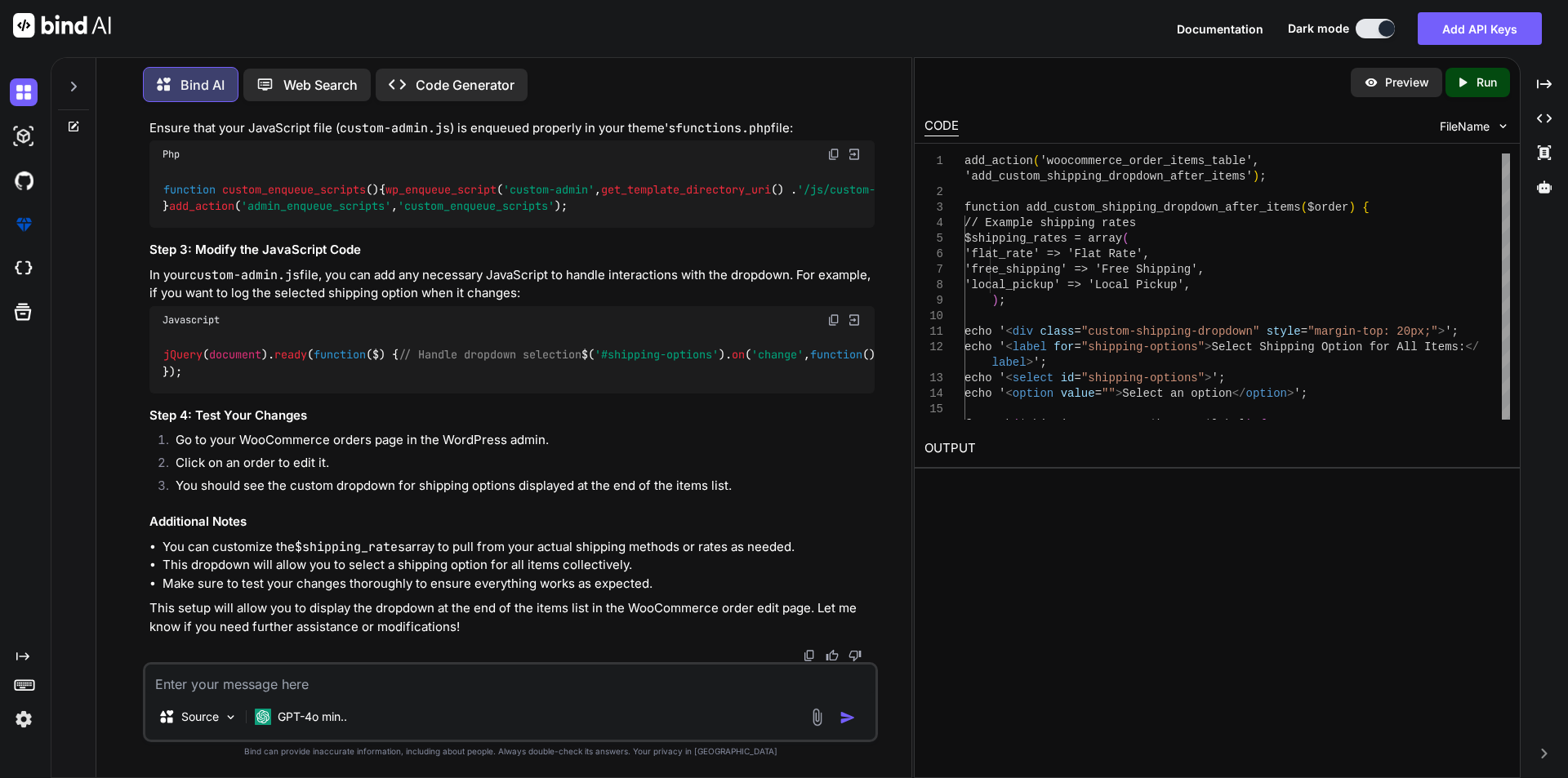
click at [150, 394] on div "jQuery ( document ). ready ( function ( $ ) { // Handle dropdown selection $( '…" at bounding box center [512, 364] width 726 height 60
copy code "jQuery ( document ). ready ( function ( $ ) { // Handle dropdown selection $( '…"
click at [677, 394] on div "jQuery ( document ). ready ( function ( $ ) { // Handle dropdown selection $( '…" at bounding box center [512, 364] width 726 height 60
click at [468, 674] on textarea at bounding box center [510, 679] width 730 height 29
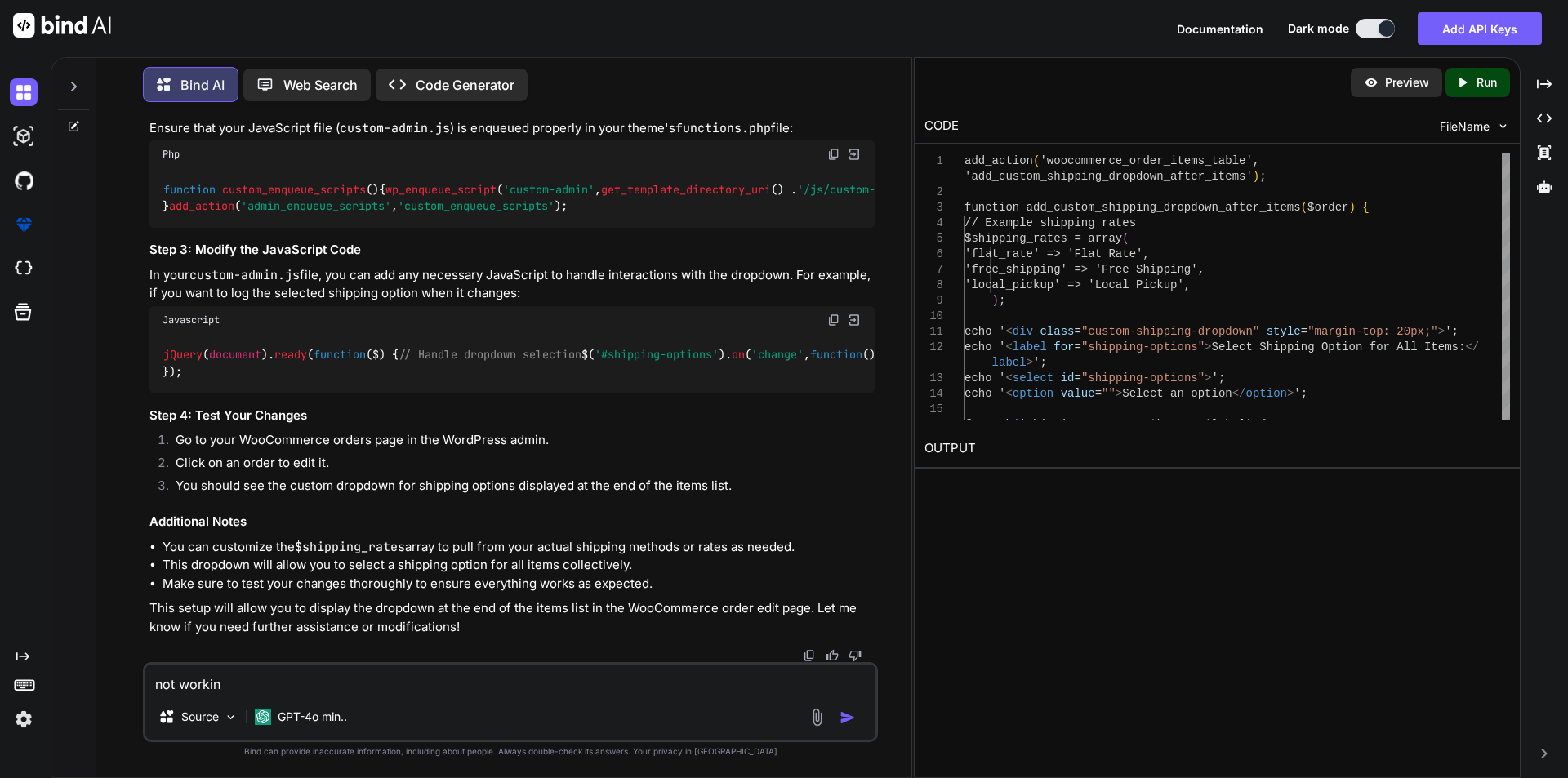
type textarea "not working"
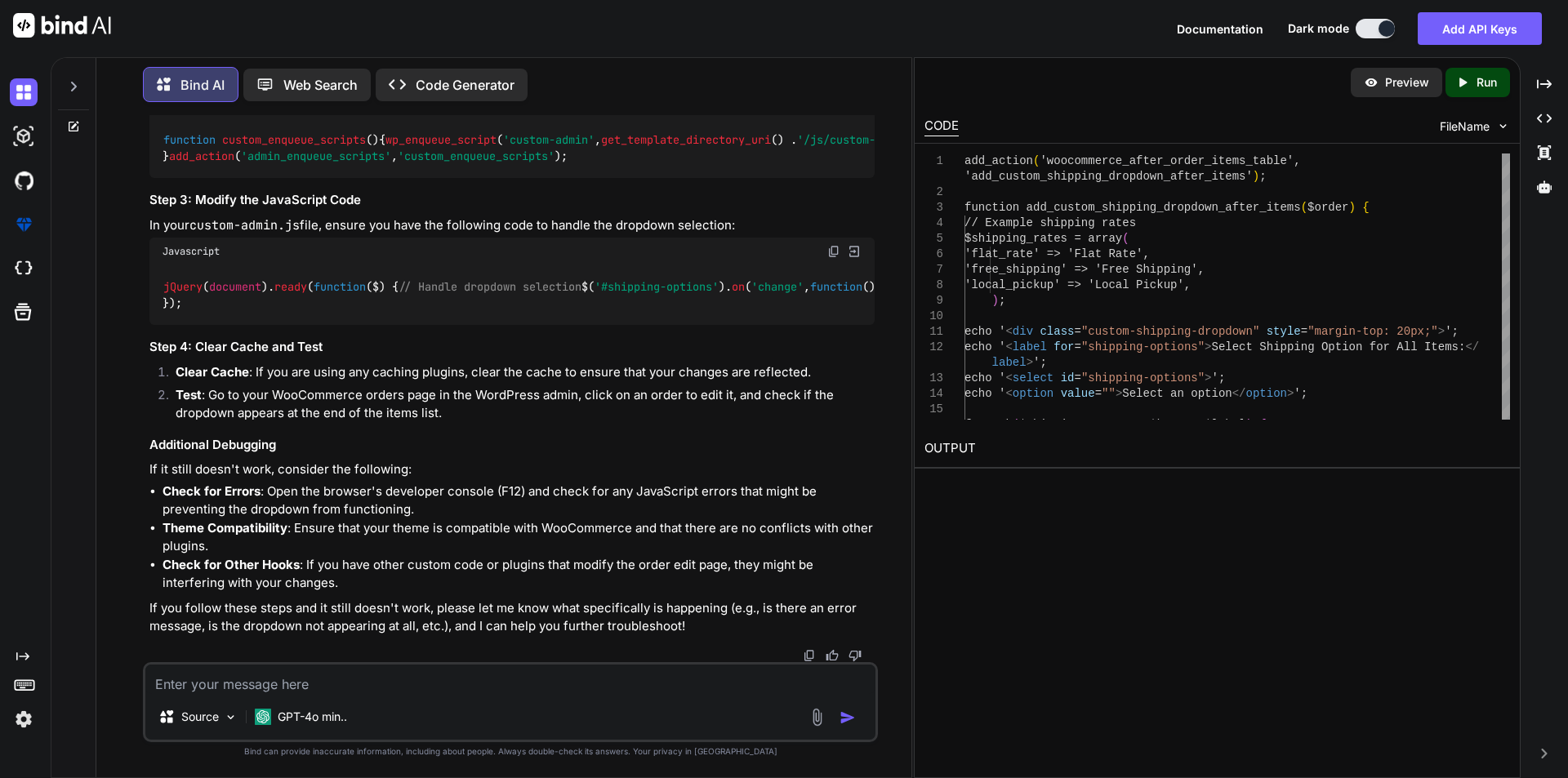
scroll to position [11944, 0]
copy span "woocommerce_after_order_items_table"
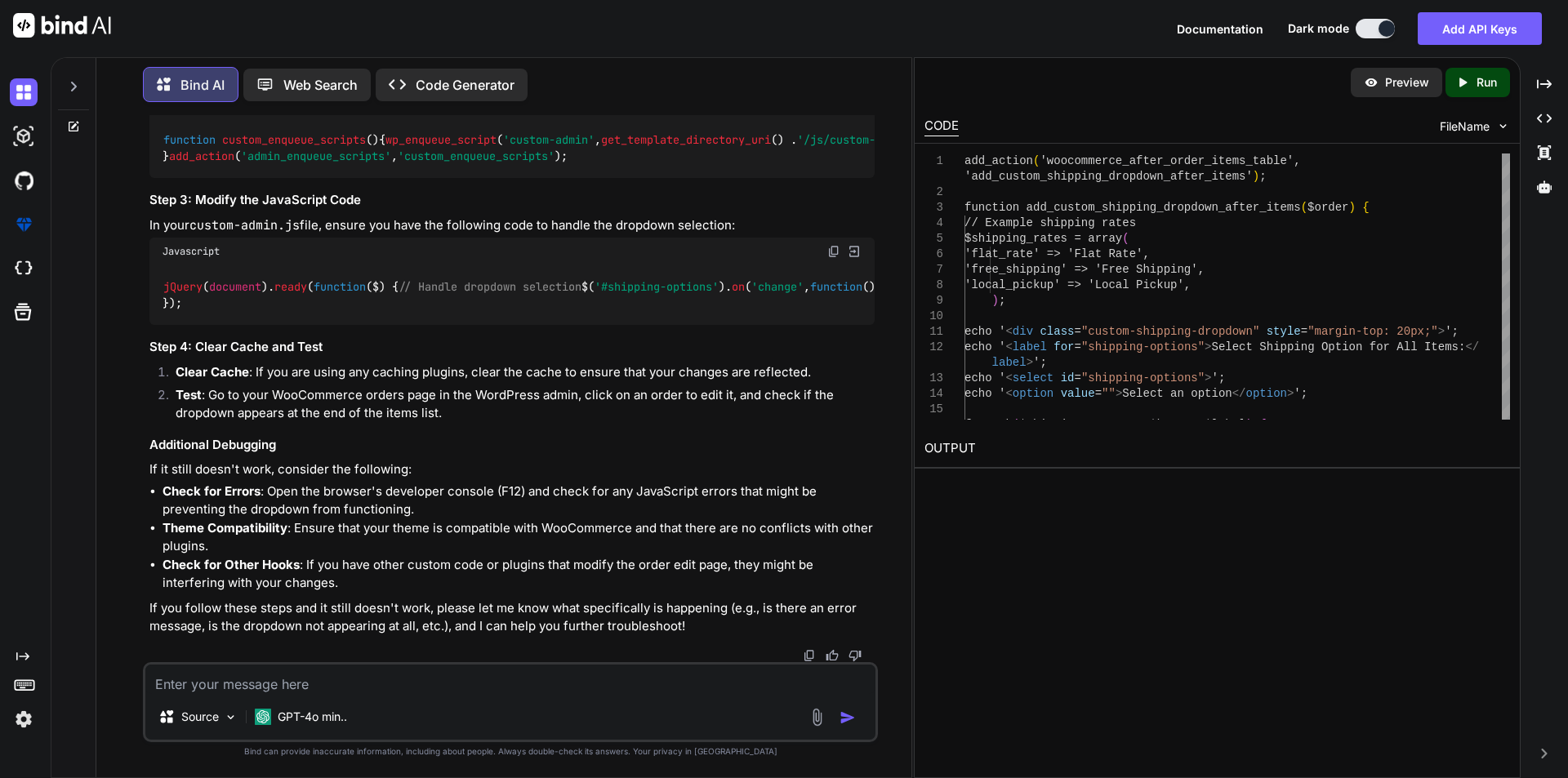
copy span "woocommerce_after_order_items_table"
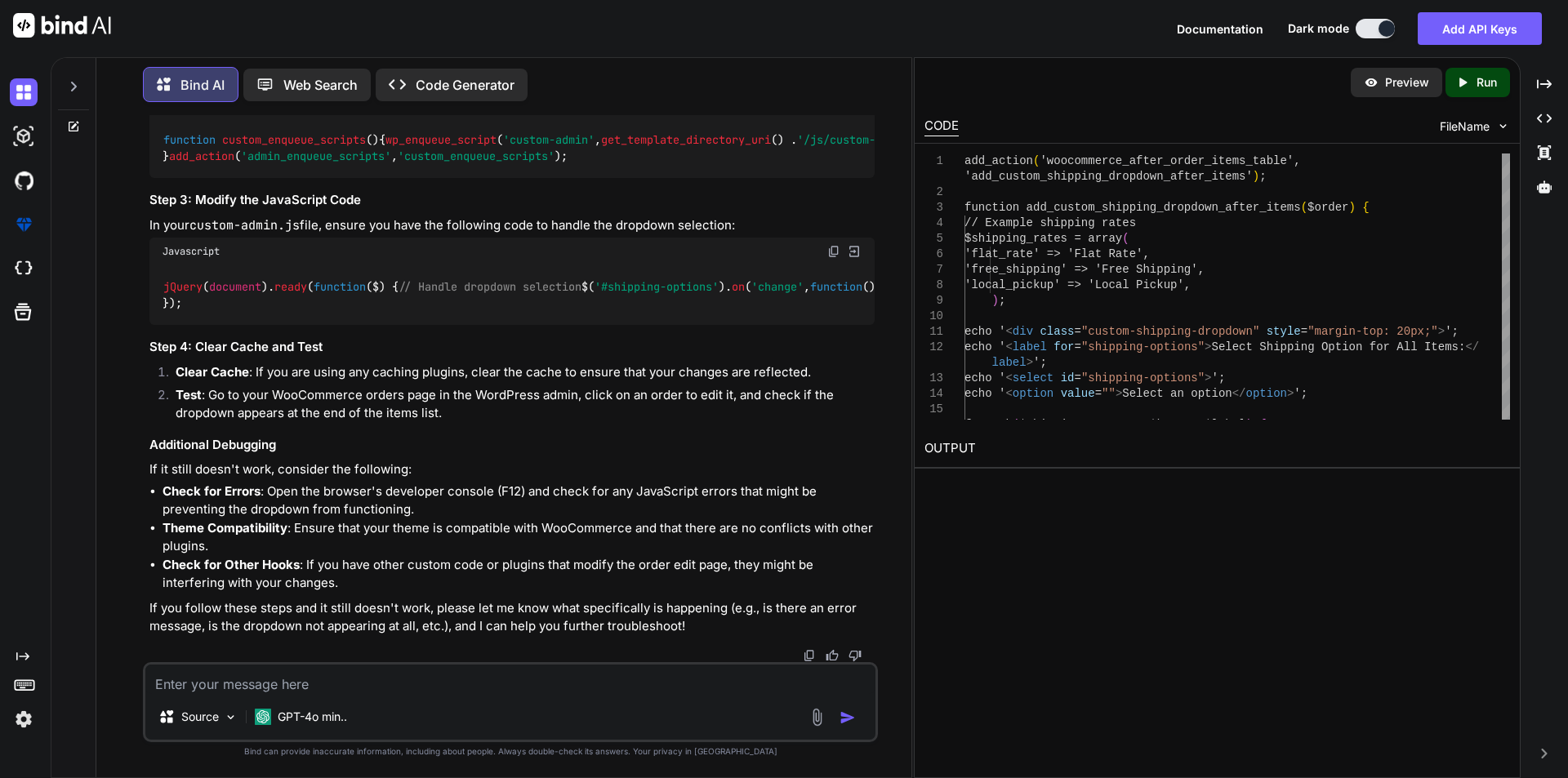
copy span "add_custom_shipping_dropdown_after_items"
click at [377, 680] on textarea at bounding box center [510, 679] width 730 height 29
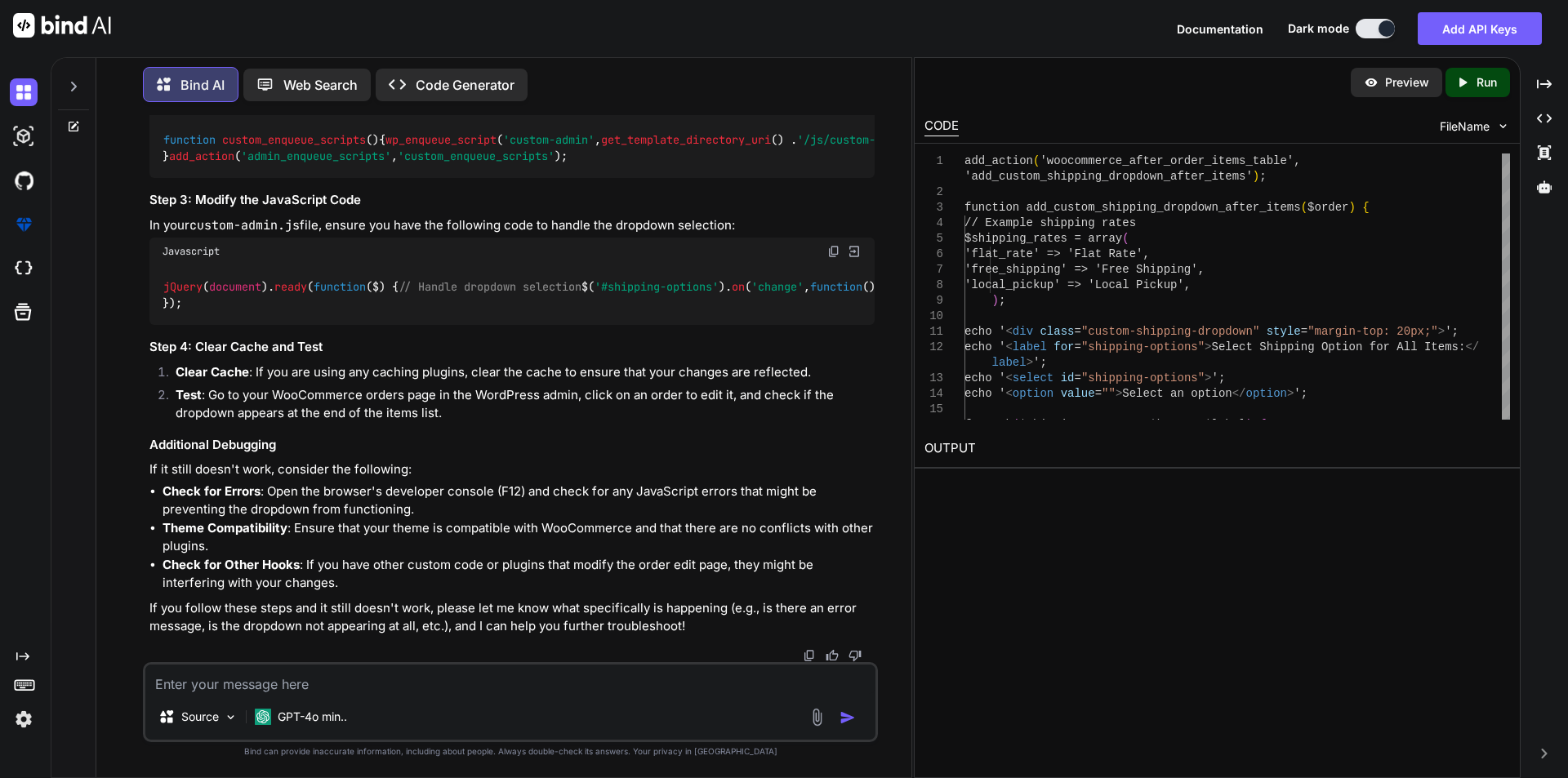
paste textarea "add_custom_shipping_dropdown_after_items"
type textarea "add_custom_shipping_dropdown_after_items it is not going inside this function"
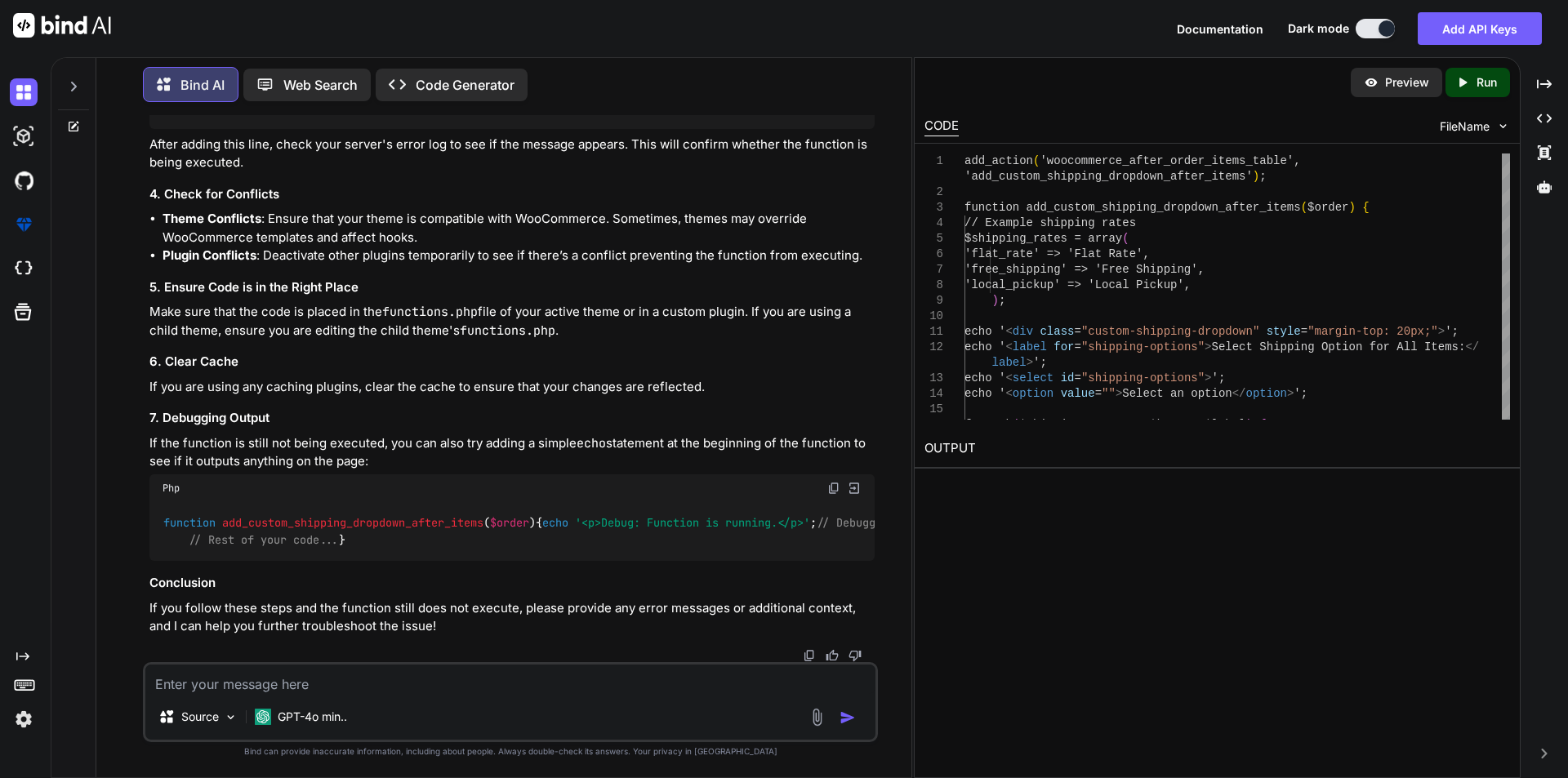
scroll to position [14598, 0]
click at [445, 682] on textarea at bounding box center [510, 679] width 730 height 29
type textarea "leave the items block. get the dropdown in the shipping block"
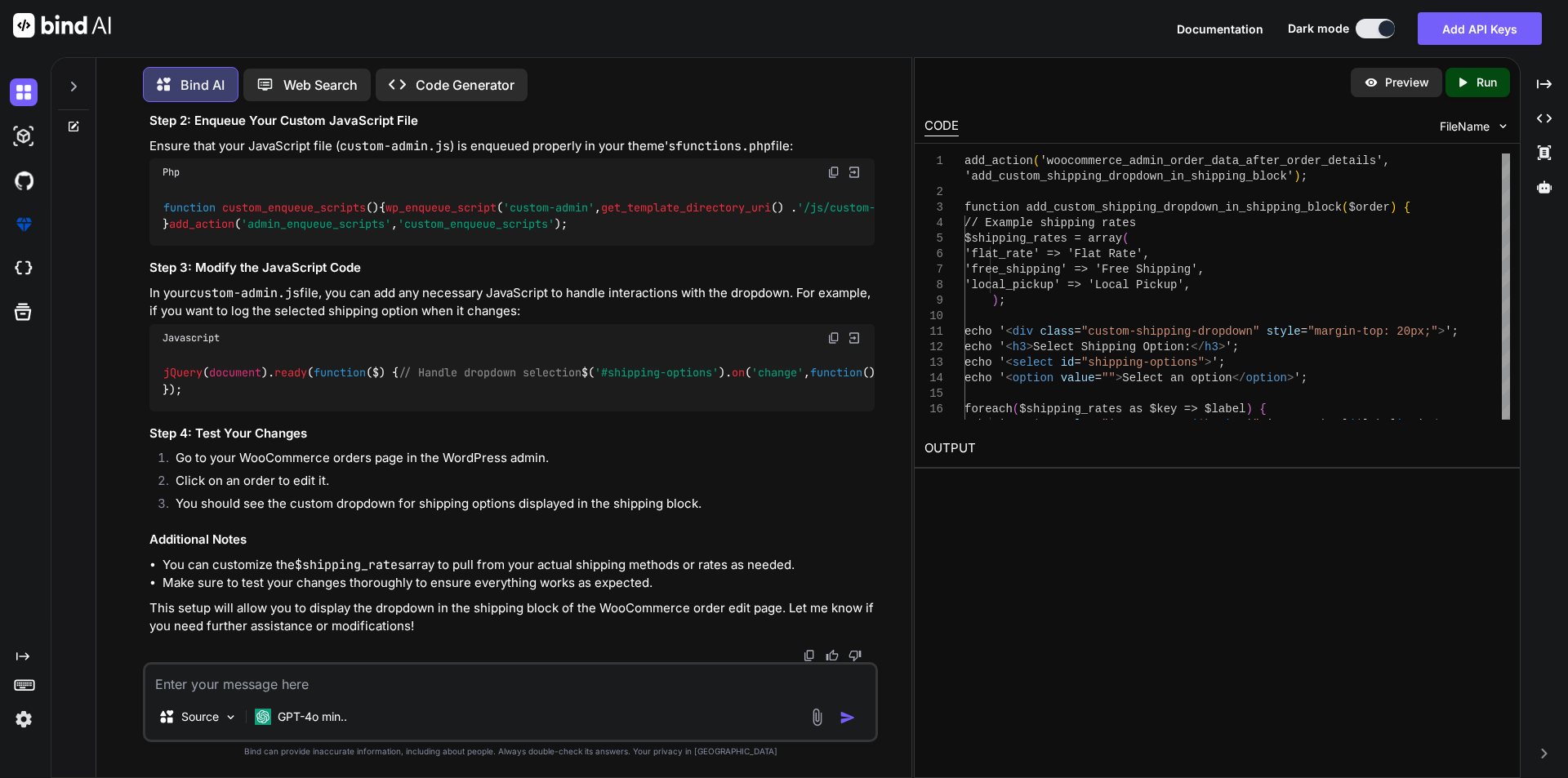
scroll to position [0, 55]
drag, startPoint x: 164, startPoint y: 207, endPoint x: 864, endPoint y: 207, distance: 700.0
click at [864, 98] on div "add_action ( 'woocommerce_admin_order_data_after_order_details' , 'add_custom_s…" at bounding box center [512, 44] width 726 height 109
copy code "add_action ( 'woocommerce_admin_order_data_after_order_details' , 'add_custom_s…"
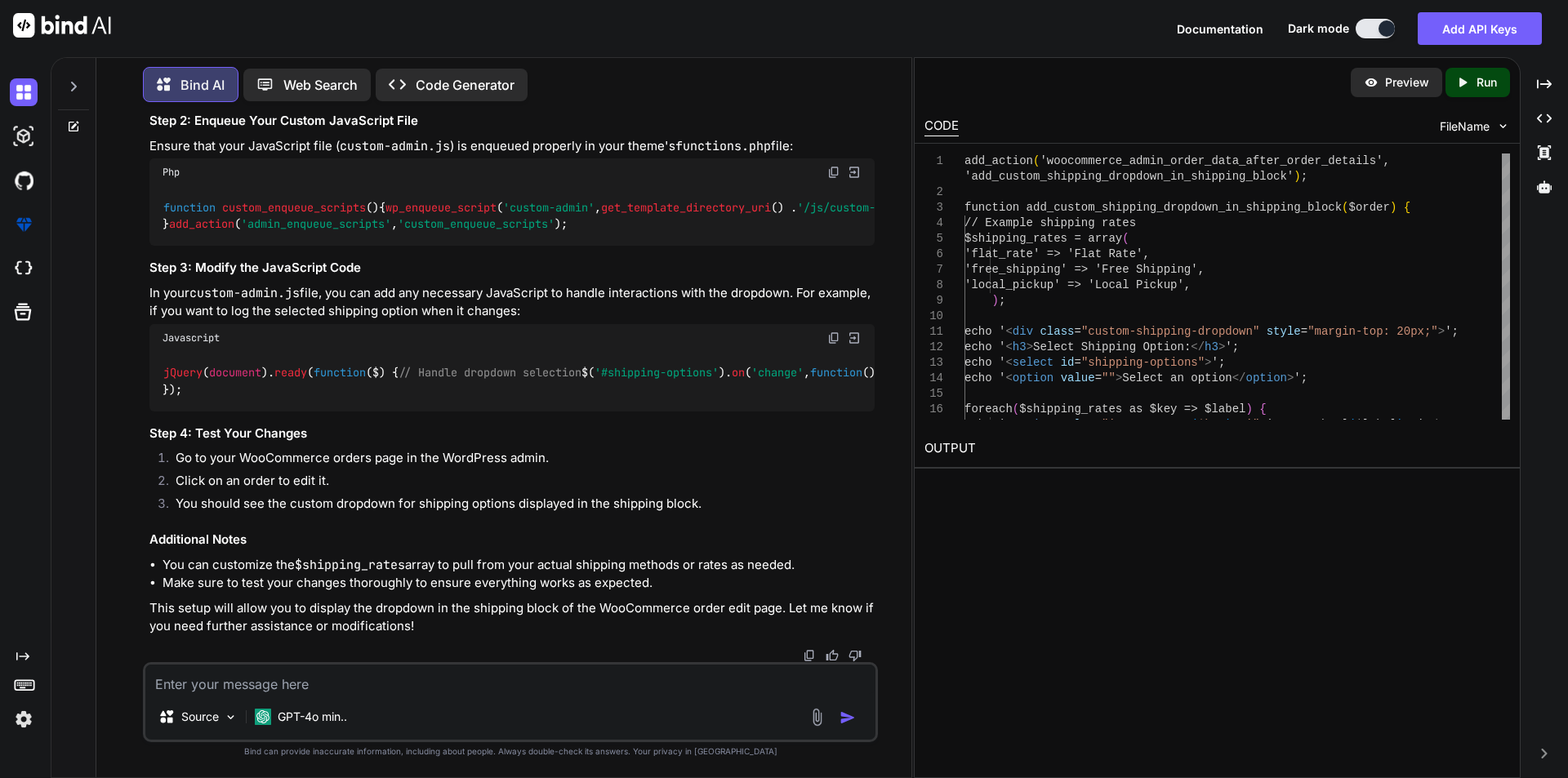
click at [912, 52] on span "'<select id="shipping-options">'" at bounding box center [1017, 44] width 209 height 15
drag, startPoint x: 357, startPoint y: 418, endPoint x: 132, endPoint y: 417, distance: 225.0
click at [132, 417] on div "You hi Bind AI Hello! How can I assist you [DATE]? Created with Pixso. Open in …" at bounding box center [510, 446] width 802 height 662
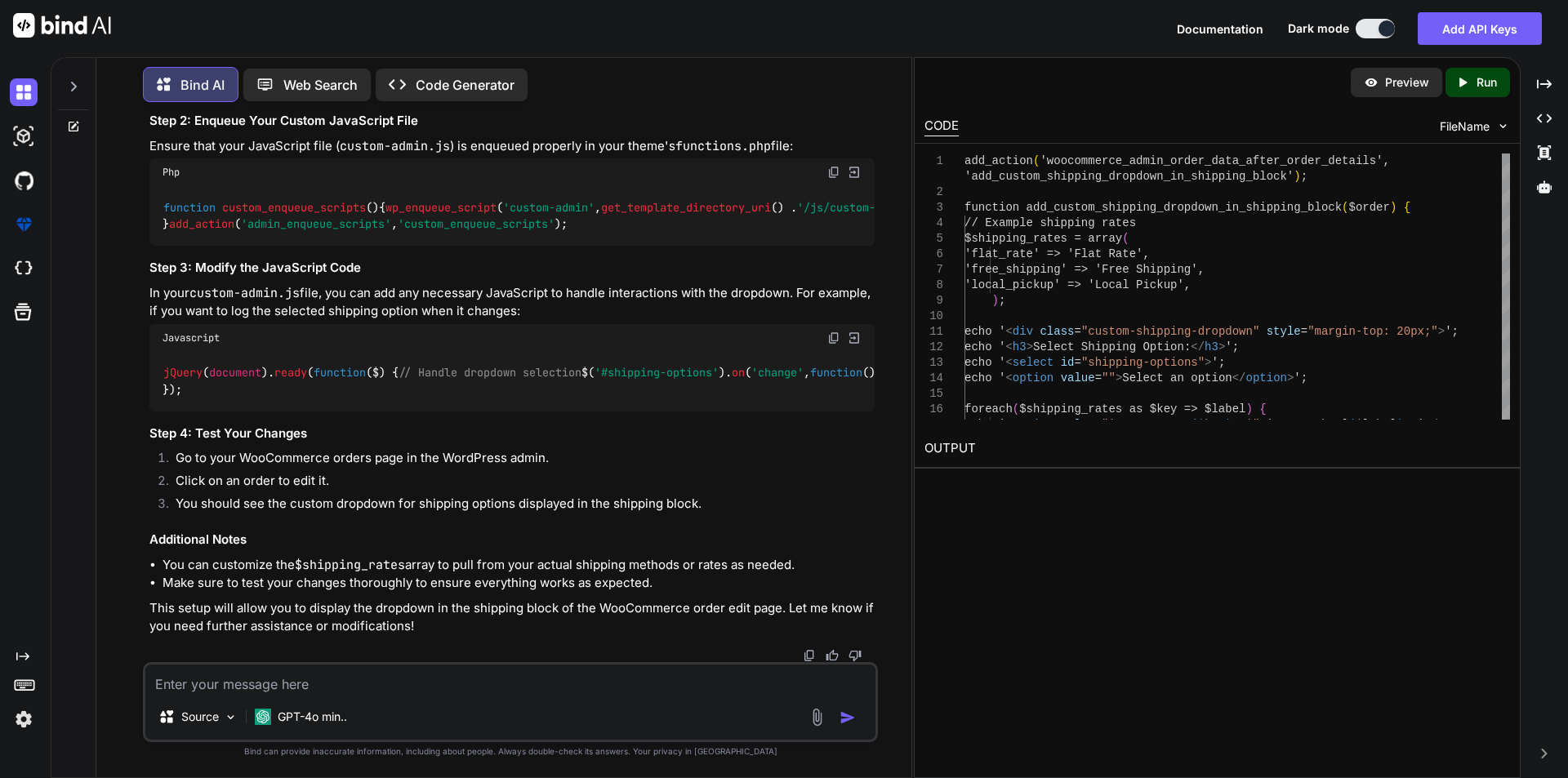
click at [227, 98] on div "add_action ( 'woocommerce_admin_order_data_after_order_details' , 'add_custom_s…" at bounding box center [512, 44] width 726 height 109
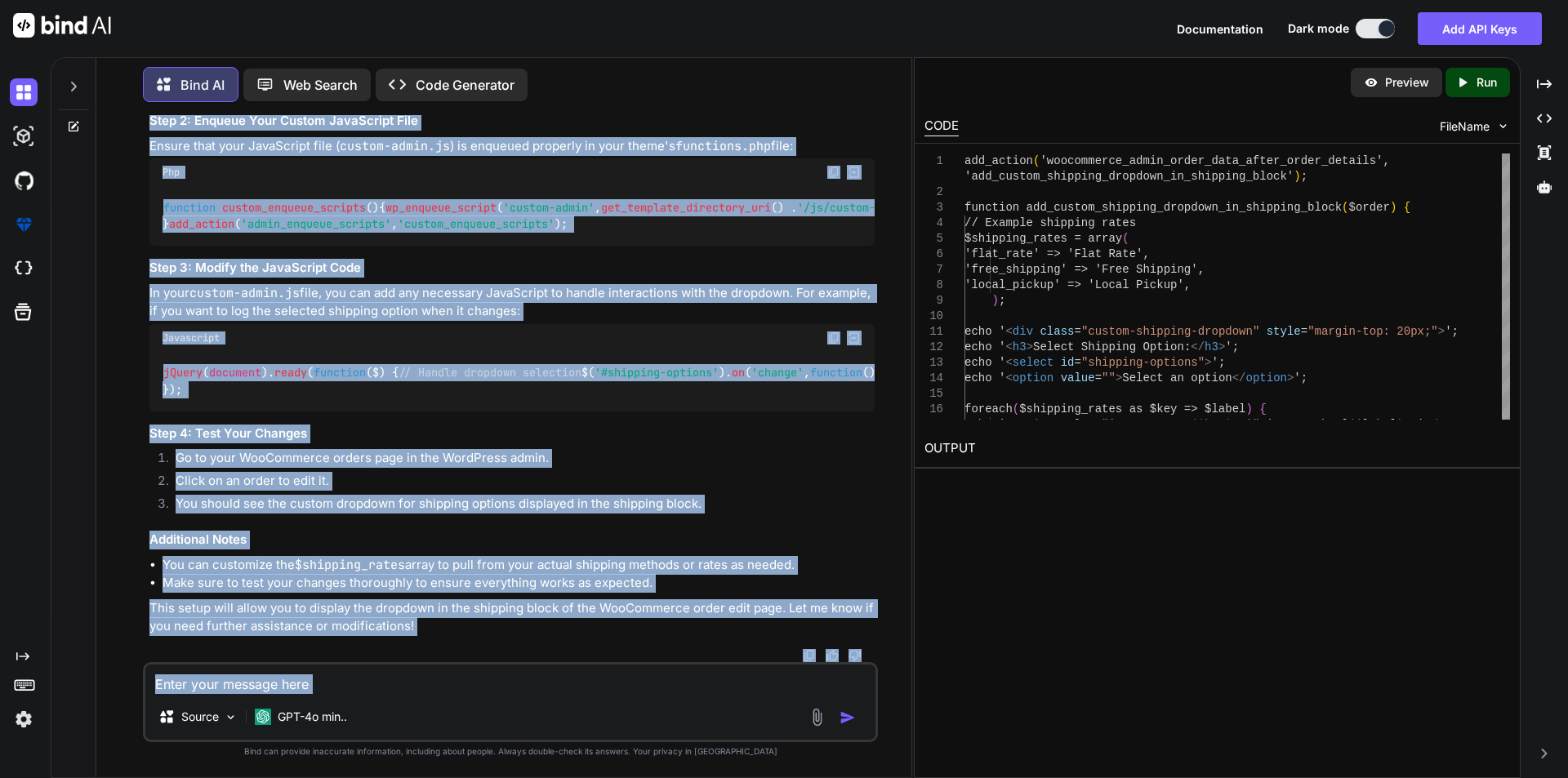
scroll to position [15900, 0]
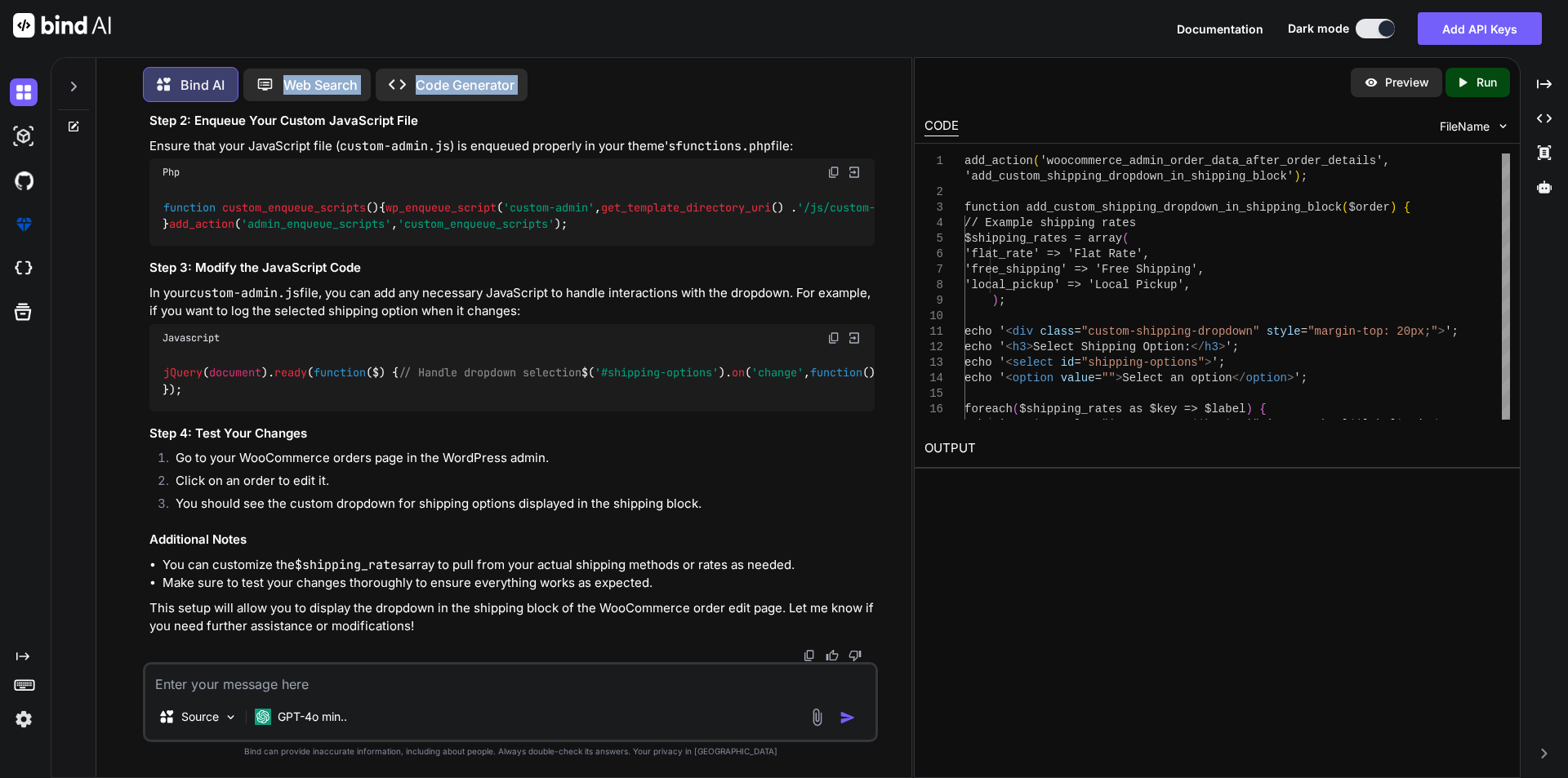
drag, startPoint x: 226, startPoint y: 392, endPoint x: 238, endPoint y: 93, distance: 299.2
click at [238, 93] on div "Bind AI Web Search Created with Pixso. Code Generator You hi Bind AI Hello! How…" at bounding box center [504, 419] width 815 height 717
click at [895, 18] on span "function" at bounding box center [921, 11] width 52 height 15
copy code "function add_custom_shipping_dropdown_in_shipping_block ( $order ) { // Example…"
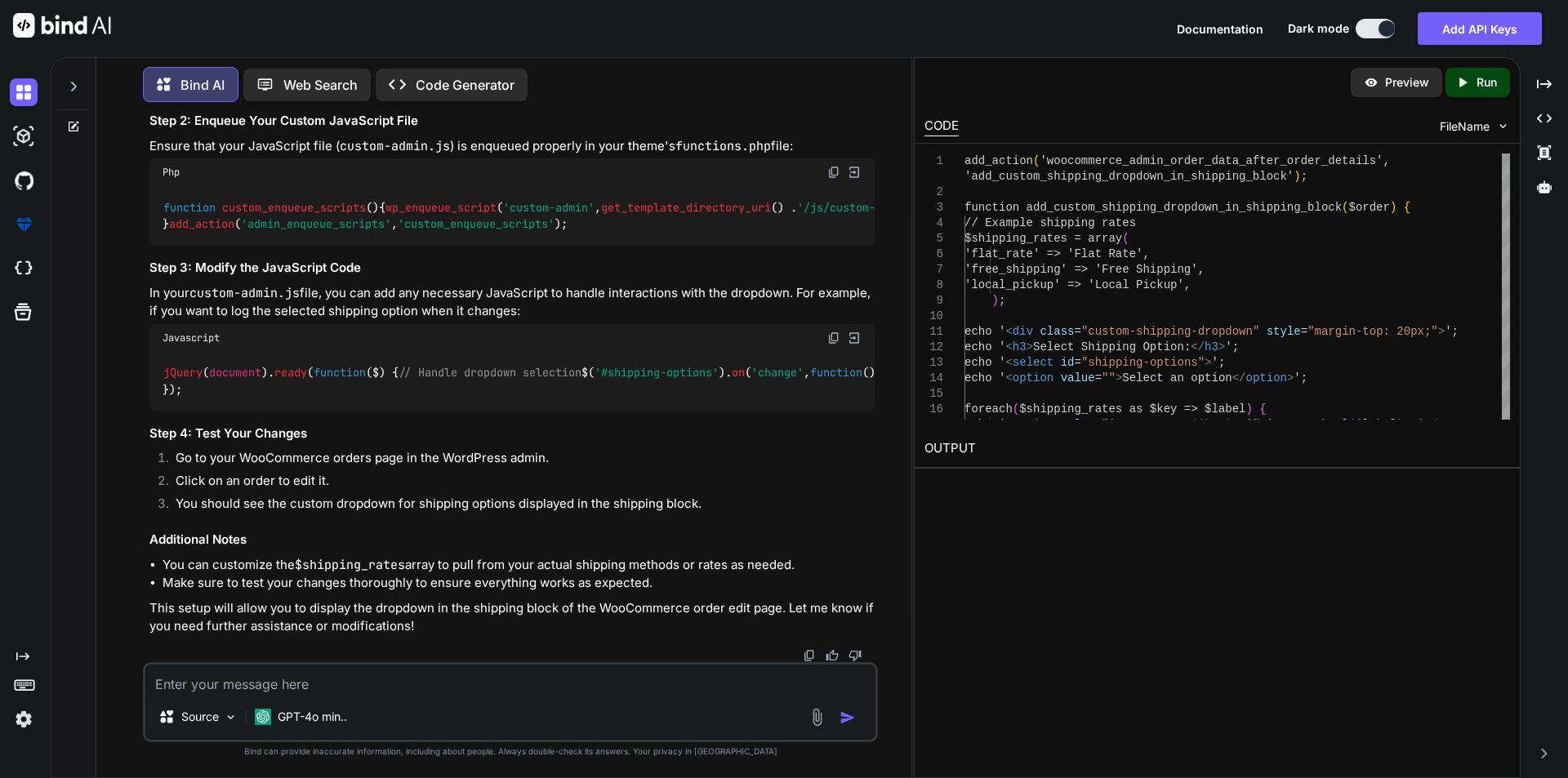
click at [581, 98] on div "add_action ( 'woocommerce_admin_order_data_after_order_details' , 'add_custom_s…" at bounding box center [512, 44] width 726 height 109
click at [252, 672] on textarea at bounding box center [510, 679] width 730 height 29
type textarea "now fetch all the shipping rates"
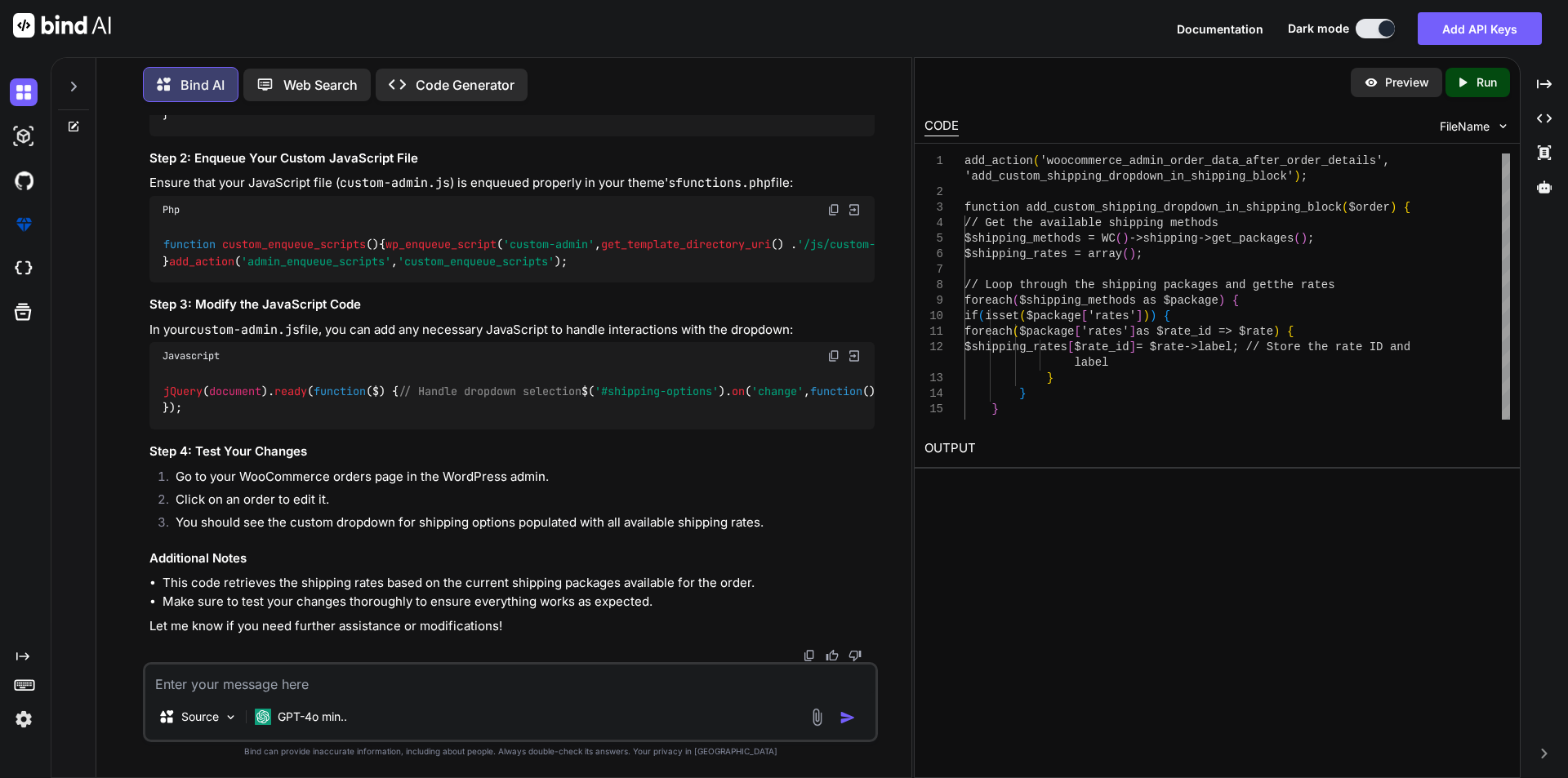
scroll to position [16716, 0]
drag, startPoint x: 188, startPoint y: 220, endPoint x: 288, endPoint y: 622, distance: 414.3
click at [288, 136] on div "add_action ( 'woocommerce_admin_order_data_after_order_details' , 'add_custom_s…" at bounding box center [512, 56] width 726 height 159
